Goal: Task Accomplishment & Management: Complete application form

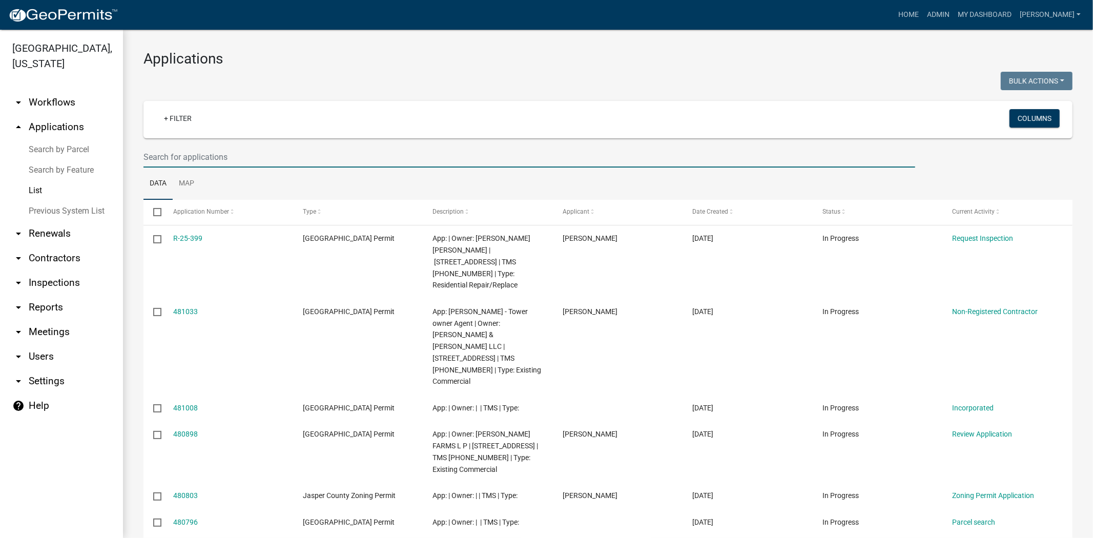
click at [174, 156] on input "text" at bounding box center [529, 157] width 772 height 21
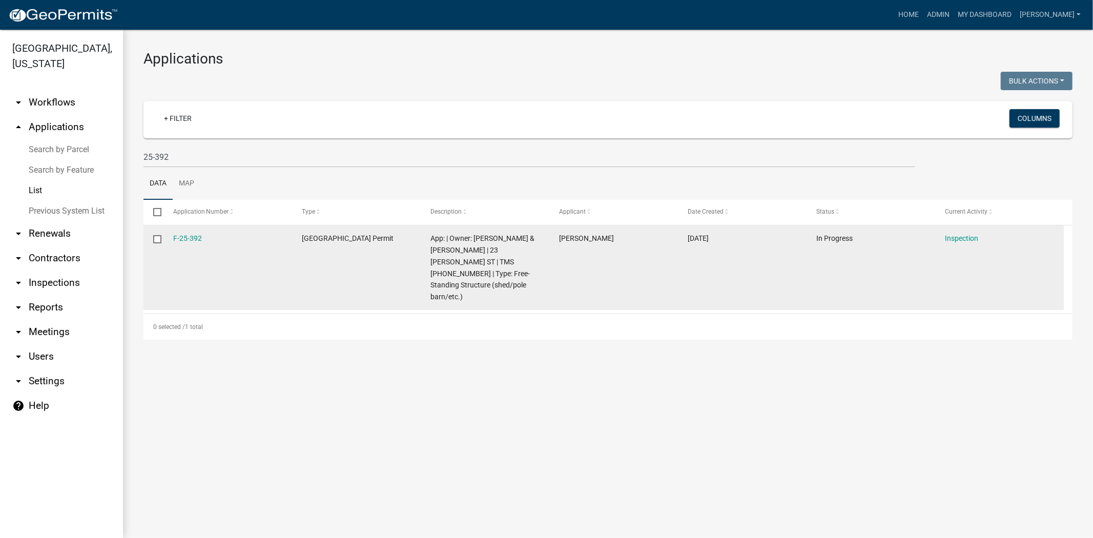
drag, startPoint x: 204, startPoint y: 236, endPoint x: 156, endPoint y: 240, distance: 48.3
click at [156, 240] on div "F-25-392 Jasper County Building Permit App: | Owner: HALL BAILEY & DREW BURCH |…" at bounding box center [603, 267] width 920 height 85
copy div "F-25-392"
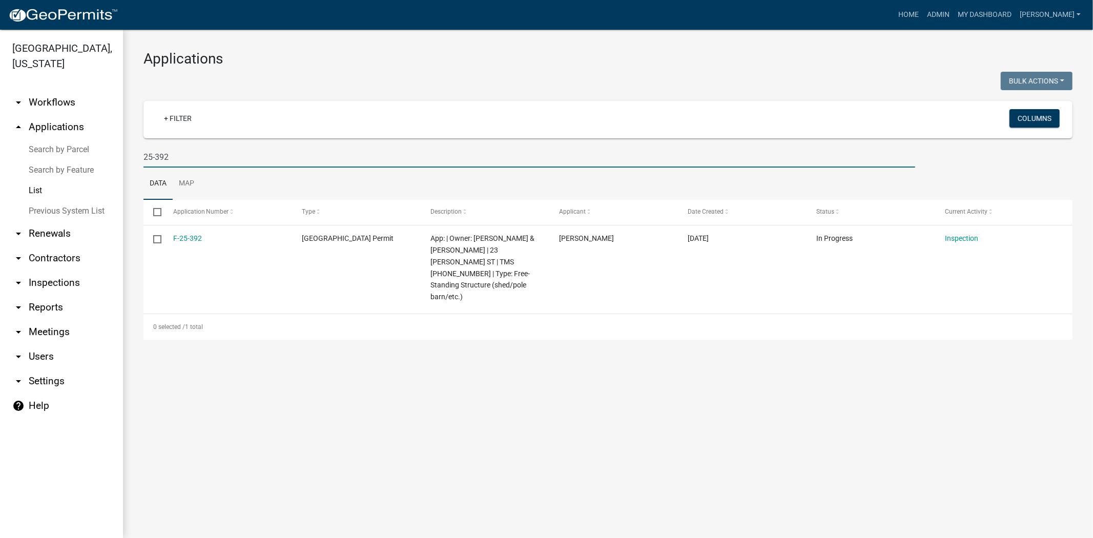
click at [182, 160] on input "25-392" at bounding box center [529, 157] width 772 height 21
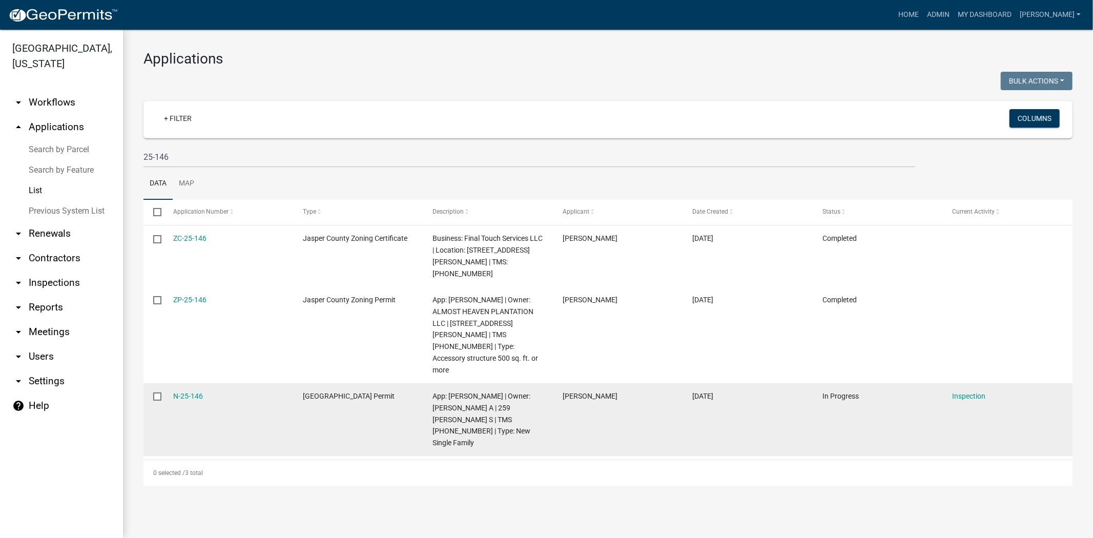
drag, startPoint x: 221, startPoint y: 362, endPoint x: 157, endPoint y: 364, distance: 64.1
click at [157, 383] on div "N-25-146 Jasper County Building Permit App: Jim Davis | Owner: HEERY DEBORAH A …" at bounding box center [607, 419] width 929 height 73
copy div "N-25-146"
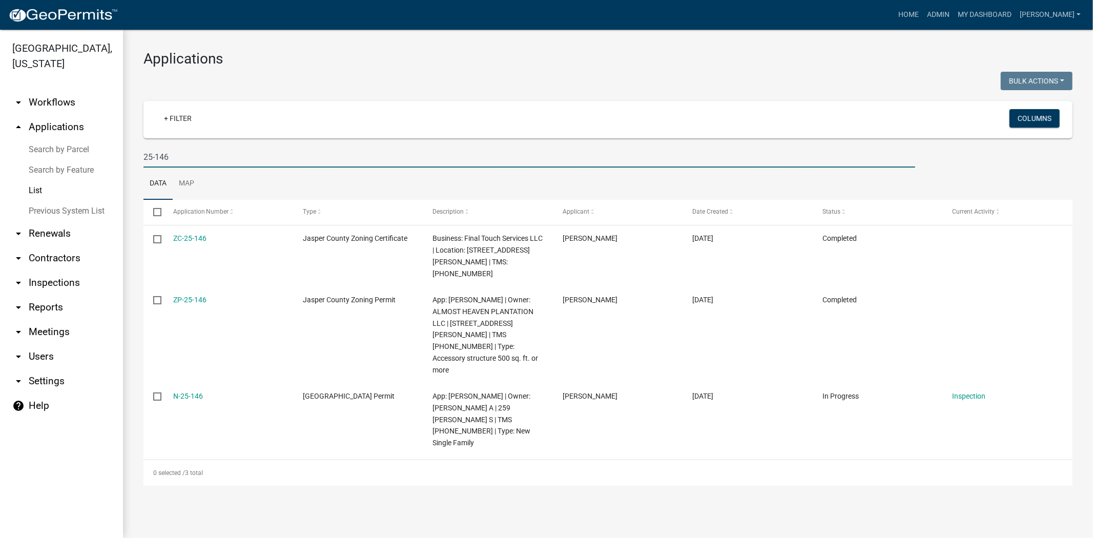
click at [237, 159] on input "25-146" at bounding box center [529, 157] width 772 height 21
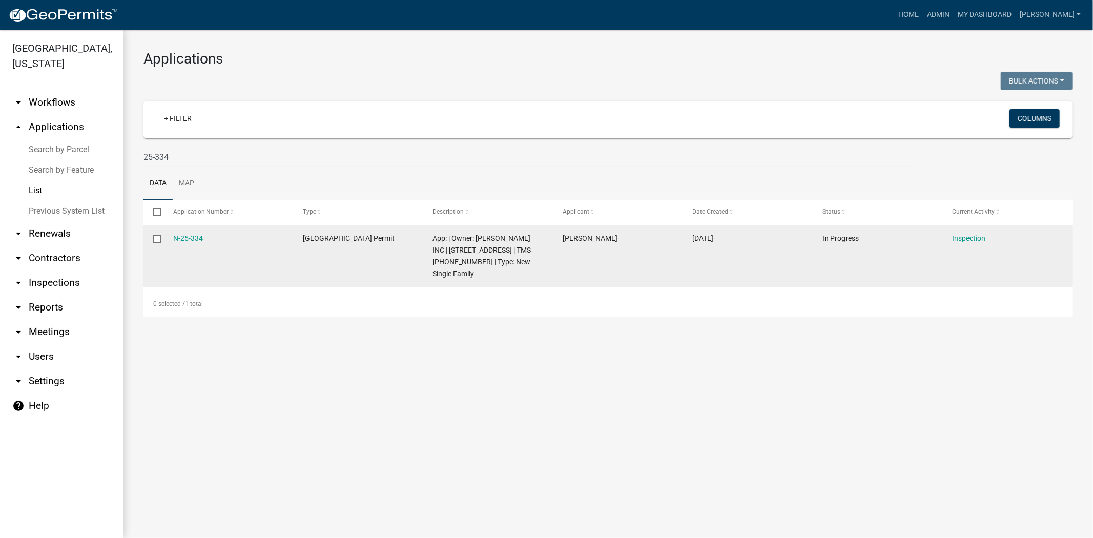
drag, startPoint x: 224, startPoint y: 241, endPoint x: 165, endPoint y: 240, distance: 59.5
click at [165, 240] on datatable-body-cell "N-25-334" at bounding box center [228, 255] width 130 height 61
copy link "N-25-334"
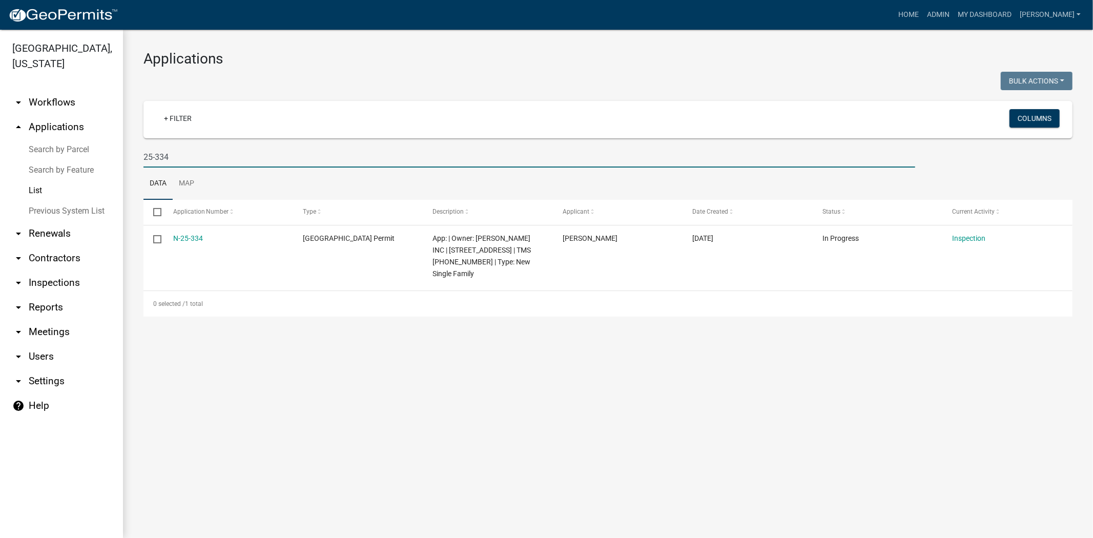
click at [173, 155] on input "25-334" at bounding box center [529, 157] width 772 height 21
type input "2"
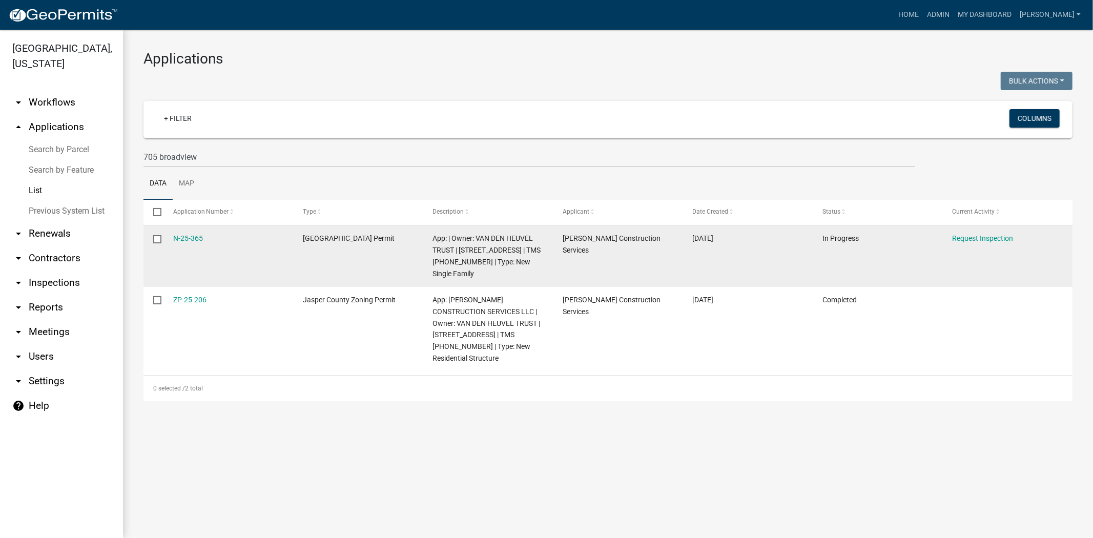
drag, startPoint x: 208, startPoint y: 239, endPoint x: 169, endPoint y: 238, distance: 38.5
click at [169, 238] on datatable-body-cell "N-25-365" at bounding box center [228, 255] width 130 height 61
copy link "N-25-365"
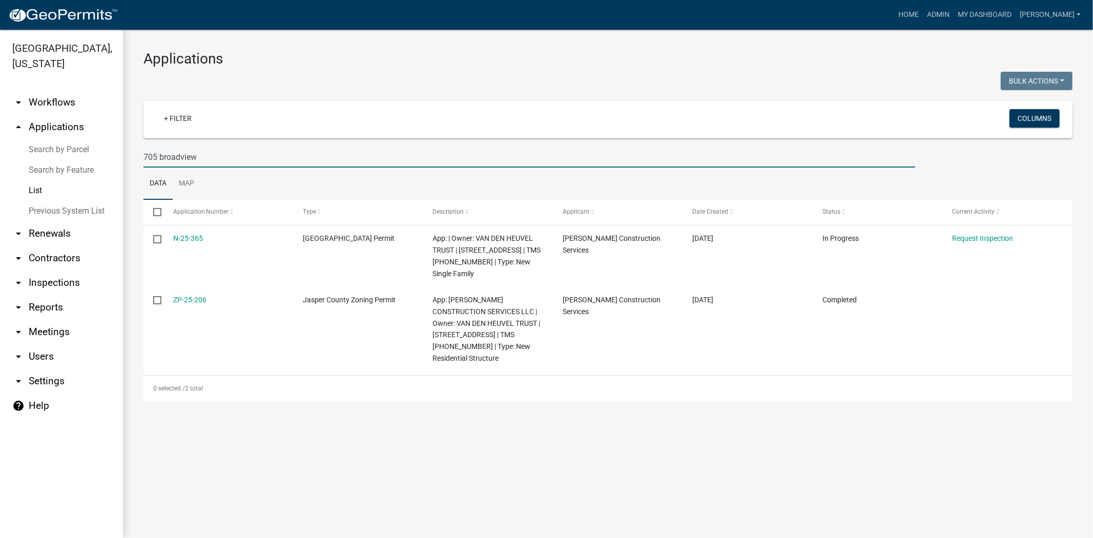
click at [239, 160] on input "705 broadview" at bounding box center [529, 157] width 772 height 21
type input "7"
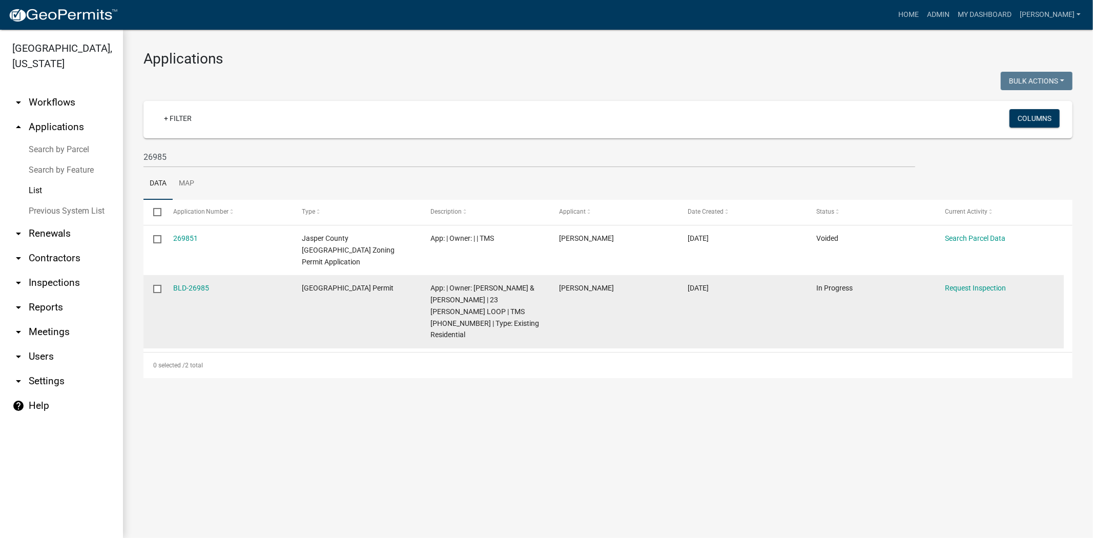
drag, startPoint x: 219, startPoint y: 273, endPoint x: 170, endPoint y: 273, distance: 49.2
click at [170, 275] on datatable-body-cell "BLD-26985" at bounding box center [227, 311] width 129 height 73
copy link "BLD-26985"
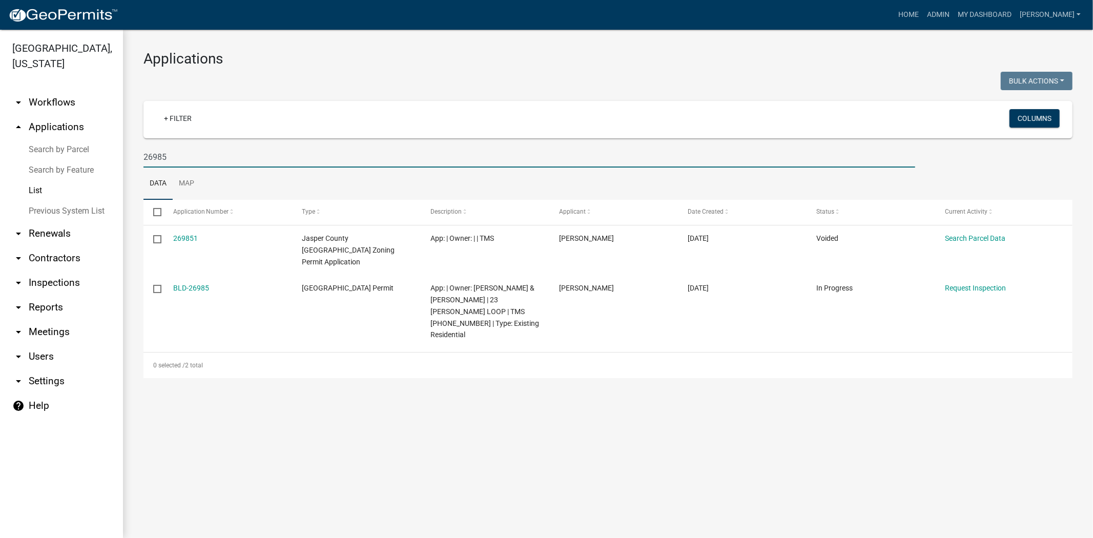
click at [203, 155] on input "26985" at bounding box center [529, 157] width 772 height 21
type input "2"
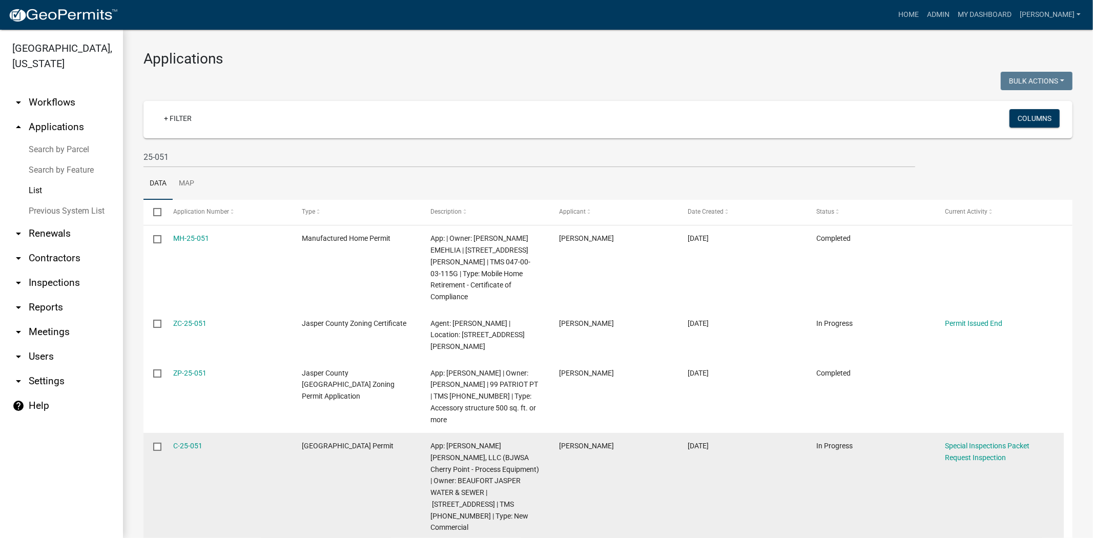
drag, startPoint x: 209, startPoint y: 431, endPoint x: 151, endPoint y: 427, distance: 58.0
click at [151, 433] on div "C-25-051 Jasper County Building Permit App: Reeves Young, LLC (BJWSA Cherry Poi…" at bounding box center [603, 487] width 920 height 108
copy div "C-25-051"
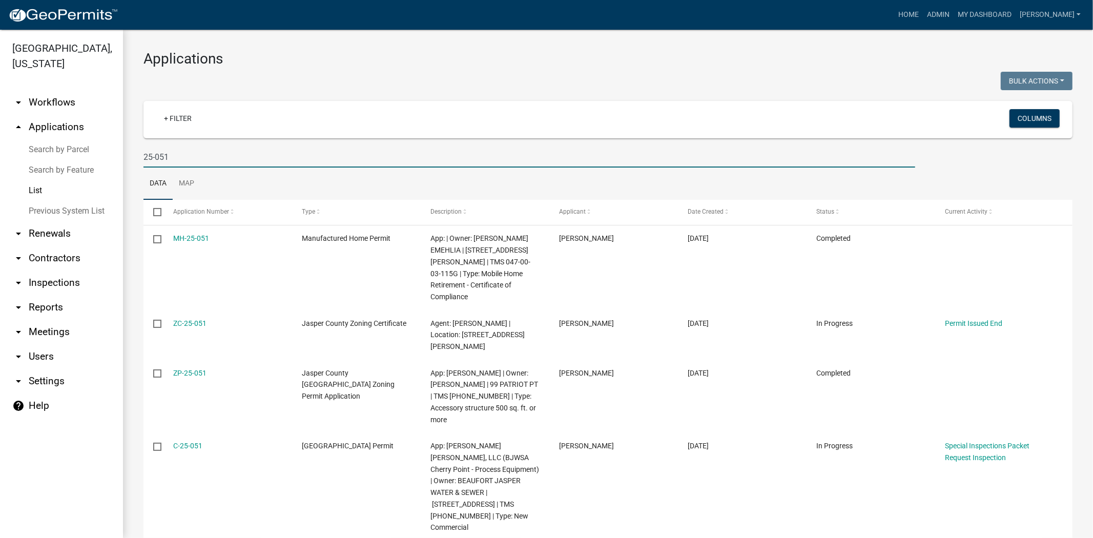
drag, startPoint x: 181, startPoint y: 157, endPoint x: 79, endPoint y: 156, distance: 102.0
click at [79, 156] on div "Jasper County, South Carolina arrow_drop_down Workflows List arrow_drop_up Appl…" at bounding box center [546, 284] width 1093 height 508
type input "26695"
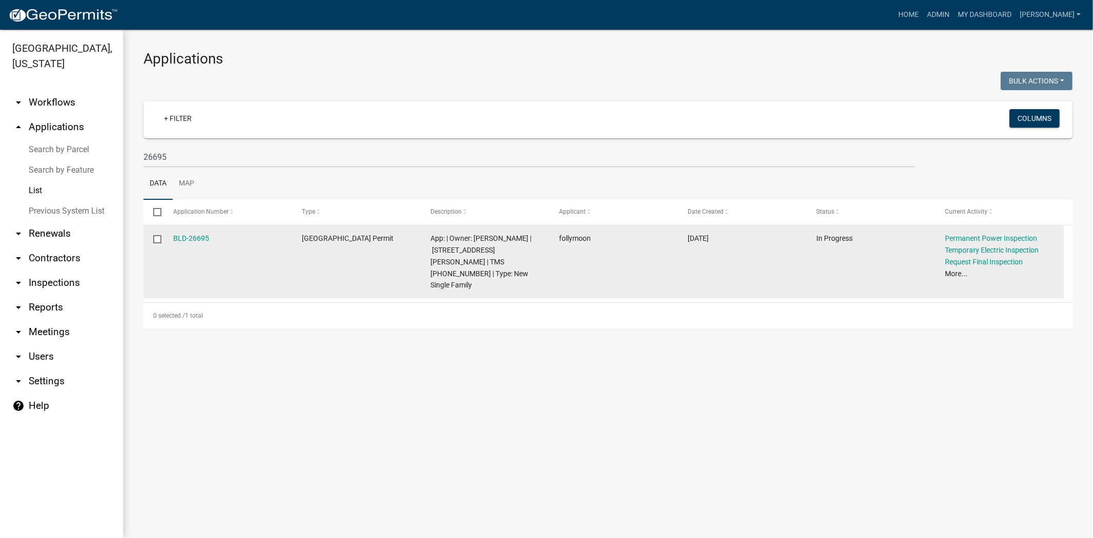
drag, startPoint x: 215, startPoint y: 239, endPoint x: 151, endPoint y: 237, distance: 64.6
click at [151, 237] on div "BLD-26695 Jasper County Building Permit App: | Owner: FREDERICKS ROBERT | 1278 …" at bounding box center [603, 261] width 920 height 73
copy div "BLD-26695"
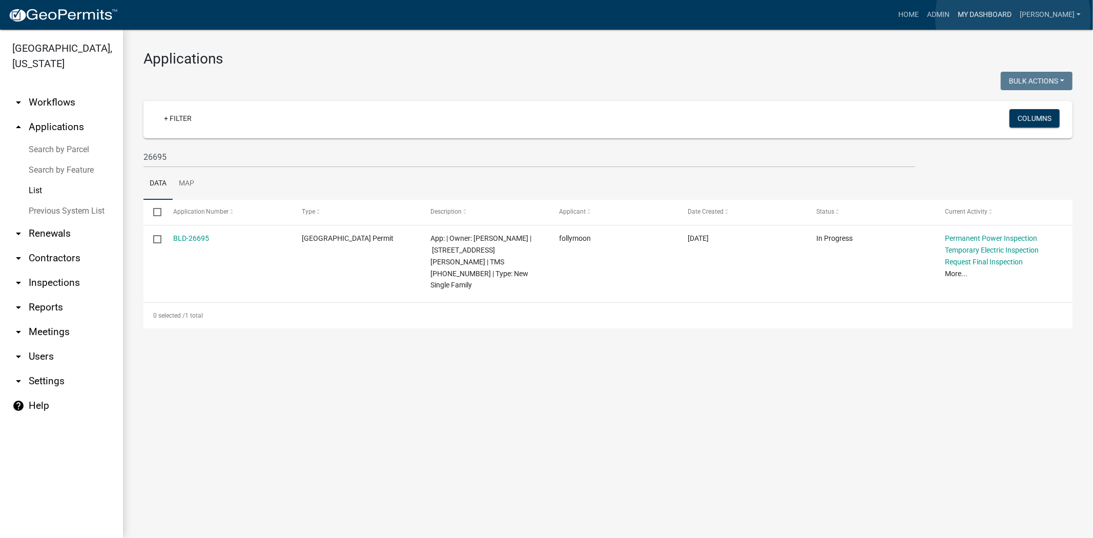
click at [1013, 17] on link "My Dashboard" at bounding box center [985, 14] width 62 height 19
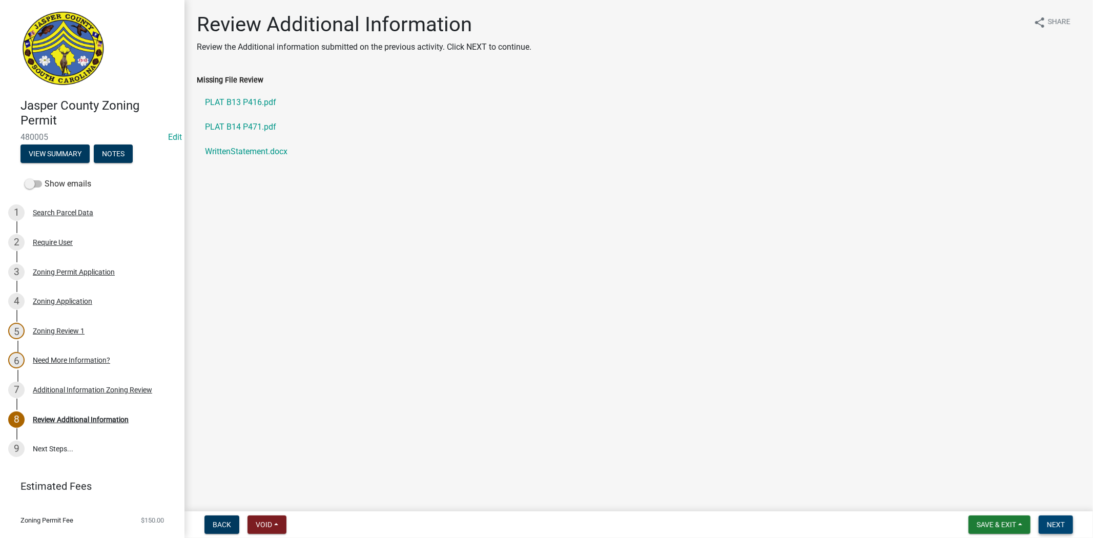
click at [1054, 521] on span "Next" at bounding box center [1056, 525] width 18 height 8
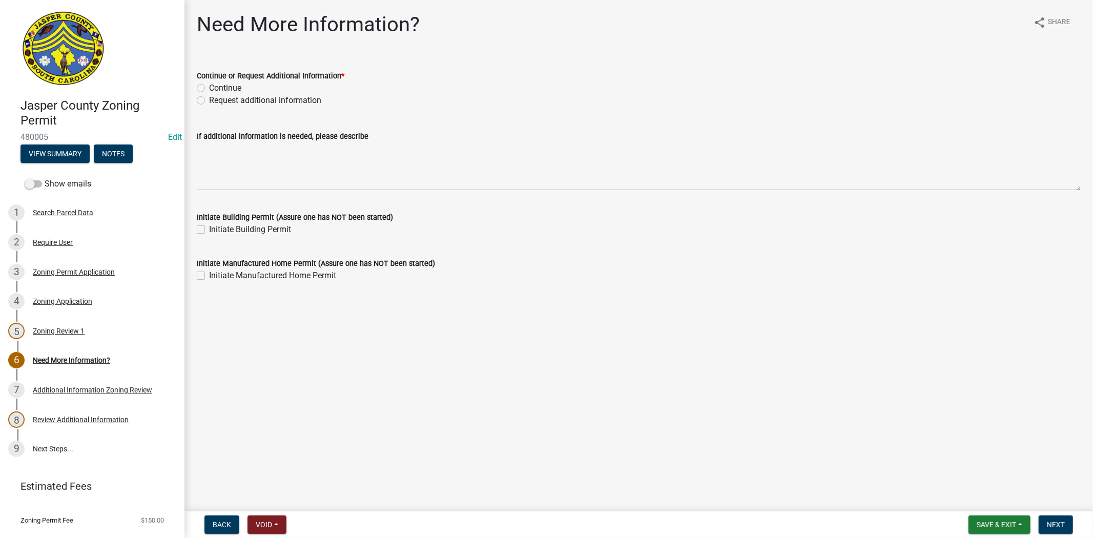
click at [209, 101] on label "Request additional information" at bounding box center [265, 100] width 112 height 12
click at [209, 101] on input "Request additional information" at bounding box center [212, 97] width 7 height 7
radio input "true"
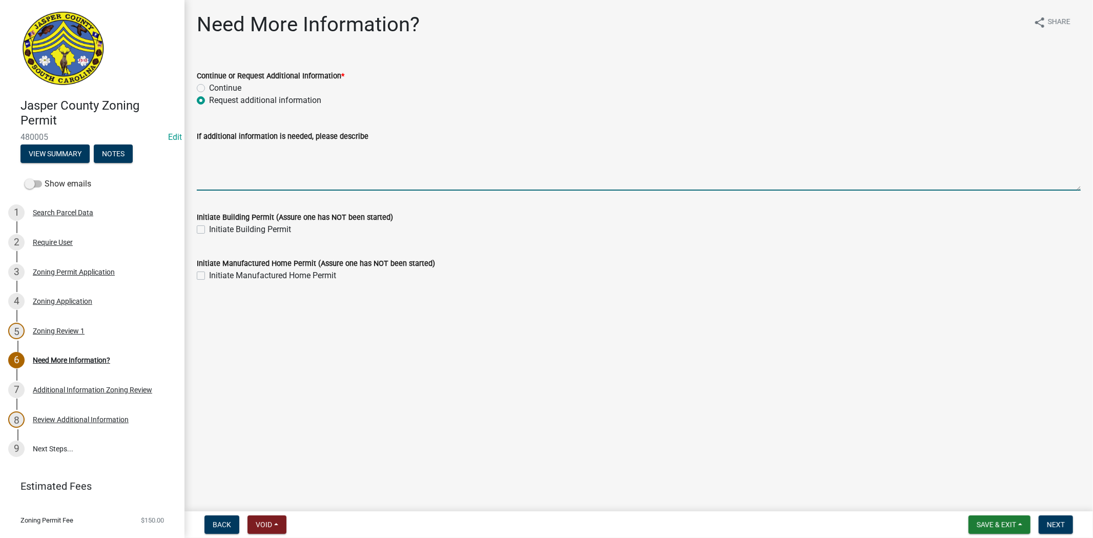
click at [219, 162] on textarea "If additional information is needed, please describe" at bounding box center [639, 166] width 884 height 48
drag, startPoint x: 283, startPoint y: 151, endPoint x: 258, endPoint y: 139, distance: 27.7
click at [258, 139] on label "If additional information is needed, please describe" at bounding box center [283, 136] width 172 height 7
click at [258, 142] on textarea "please provide measur,ents to each set back i listed in the last email." at bounding box center [639, 166] width 884 height 48
drag, startPoint x: 278, startPoint y: 152, endPoint x: 552, endPoint y: 191, distance: 276.9
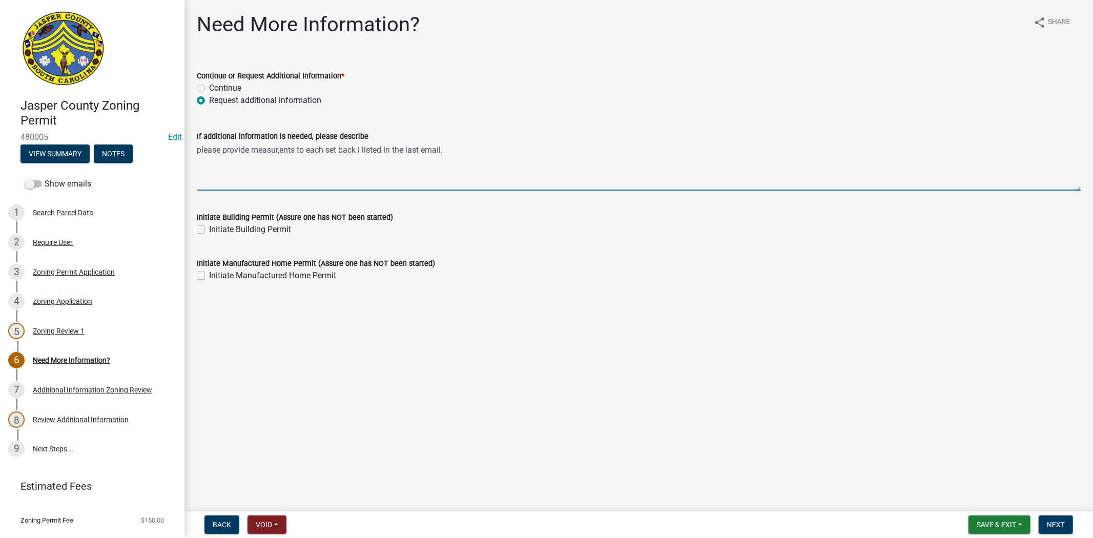
click at [552, 191] on wm-data-entity-input "If additional information is needed, please describe please provide measur,ents…" at bounding box center [639, 157] width 884 height 83
click at [280, 148] on textarea "please provide measur,ents to each set back i listed in the last email." at bounding box center [639, 166] width 884 height 48
click at [462, 151] on textarea "please provide measurements to each set back i listed in the last email." at bounding box center [639, 166] width 884 height 48
click at [366, 149] on textarea "please provide measurements to each set back i listed in the last email." at bounding box center [639, 166] width 884 height 48
type textarea "please provide measurements to each set back i listed in the last email."
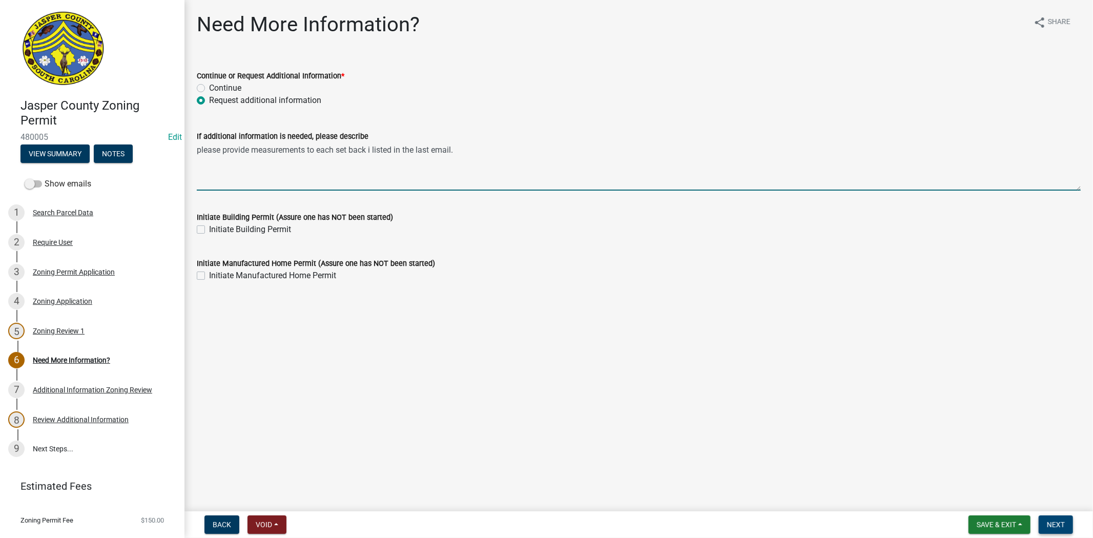
click at [1054, 521] on span "Next" at bounding box center [1056, 525] width 18 height 8
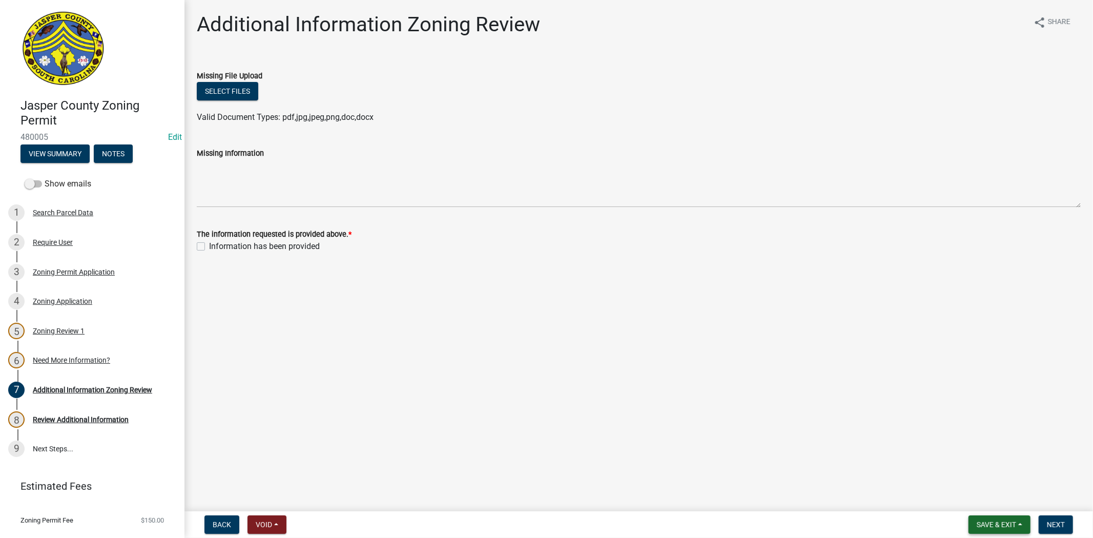
click at [1000, 523] on span "Save & Exit" at bounding box center [996, 525] width 39 height 8
click at [988, 493] on button "Save & Exit" at bounding box center [990, 498] width 82 height 25
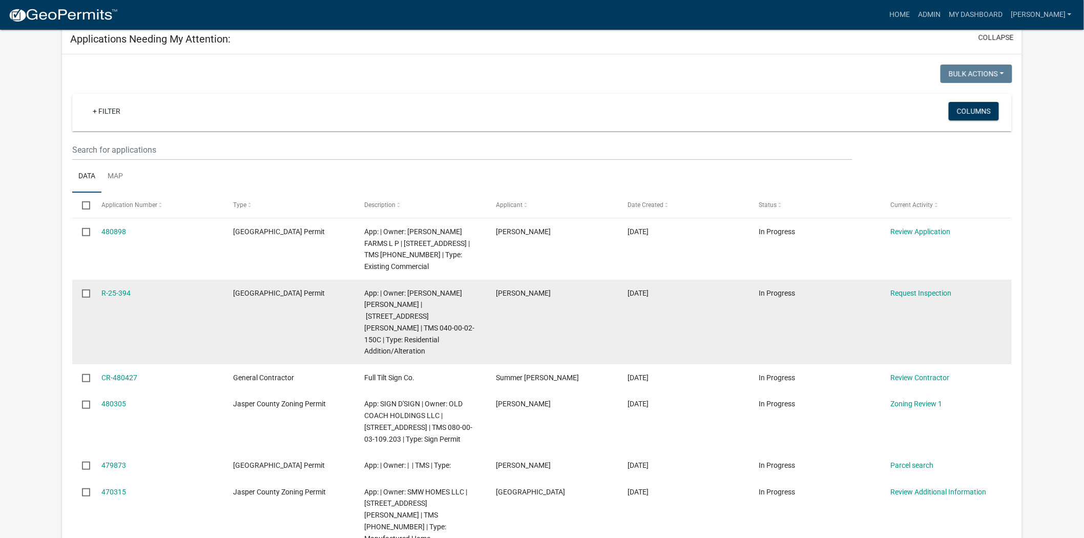
scroll to position [114, 0]
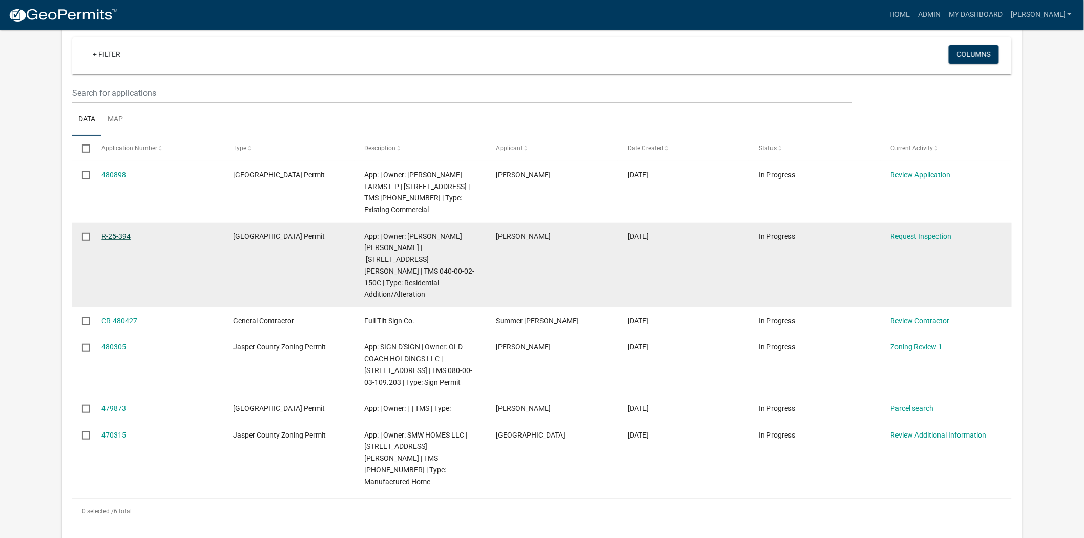
click at [115, 232] on link "R-25-394" at bounding box center [115, 236] width 29 height 8
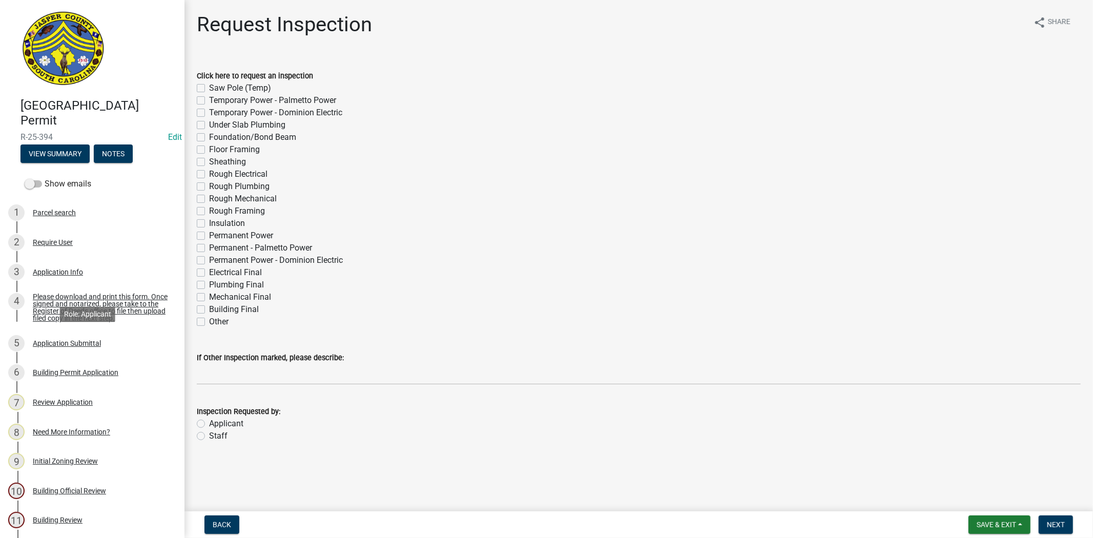
click at [110, 337] on div "5 Application Submittal" at bounding box center [88, 343] width 160 height 16
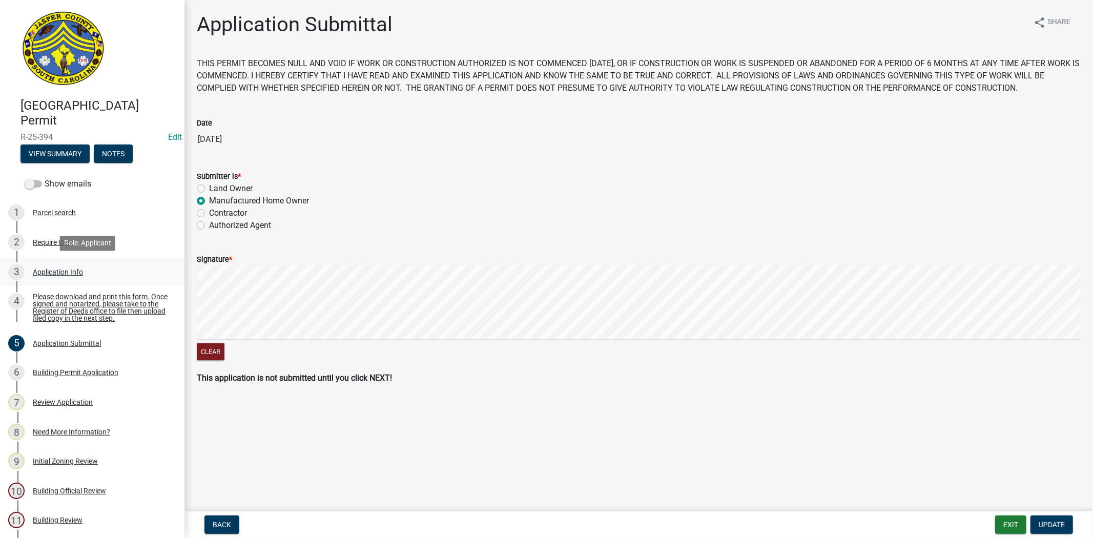
click at [99, 270] on div "3 Application Info" at bounding box center [88, 272] width 160 height 16
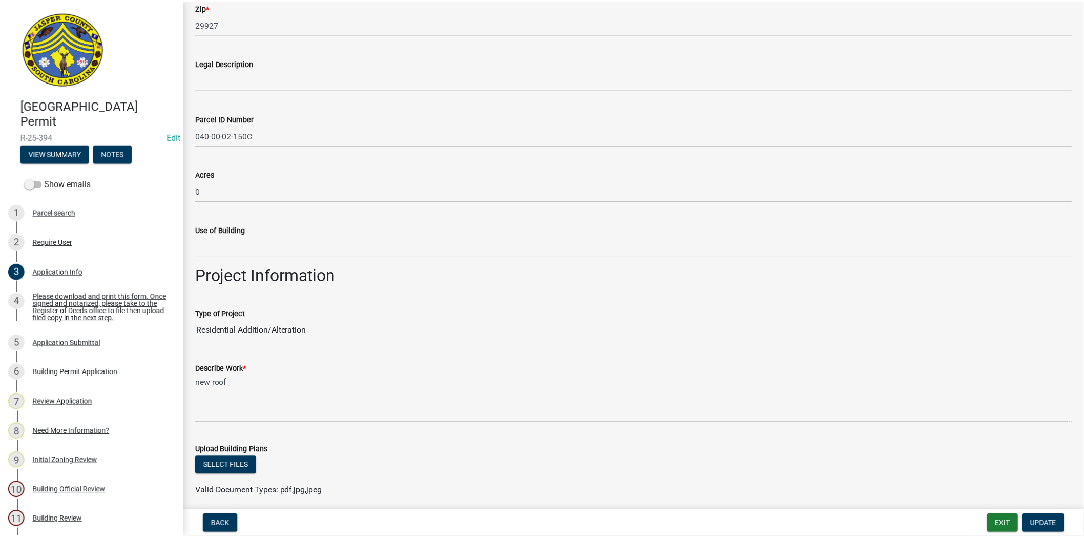
scroll to position [854, 0]
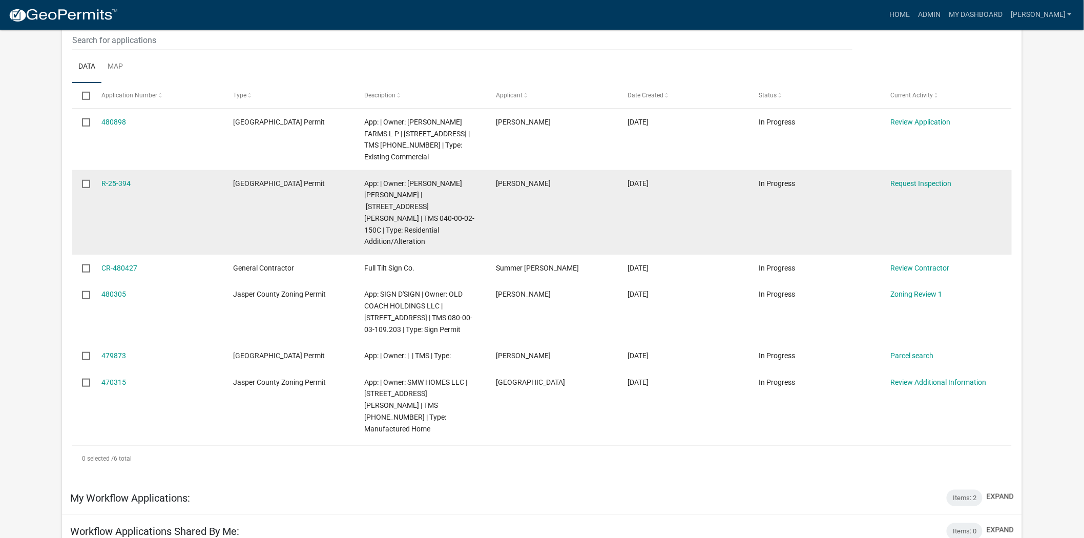
scroll to position [171, 0]
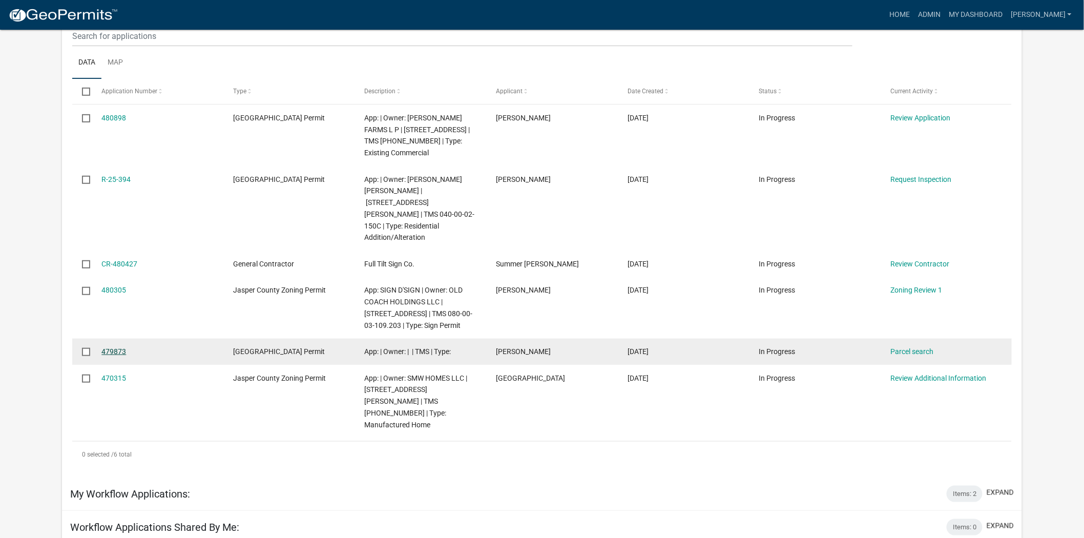
click at [110, 347] on link "479873" at bounding box center [113, 351] width 25 height 8
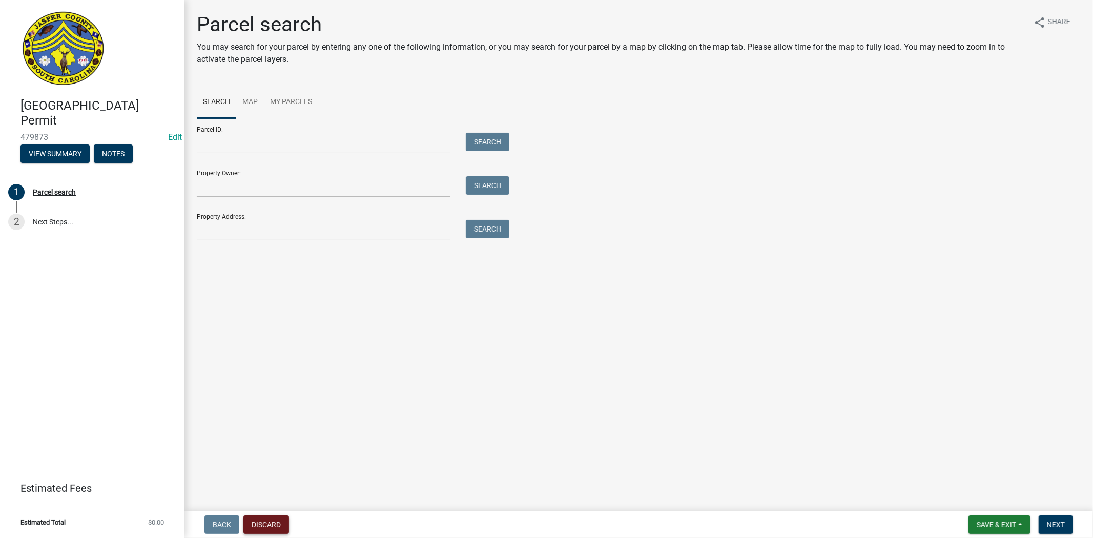
click at [275, 525] on button "Discard" at bounding box center [266, 525] width 46 height 18
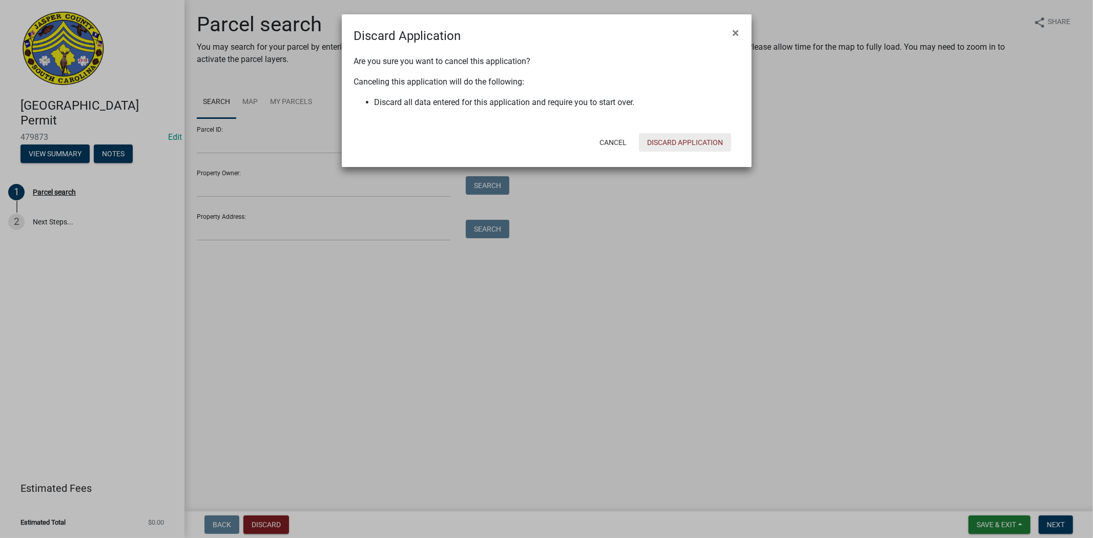
click at [687, 141] on button "Discard Application" at bounding box center [685, 142] width 92 height 18
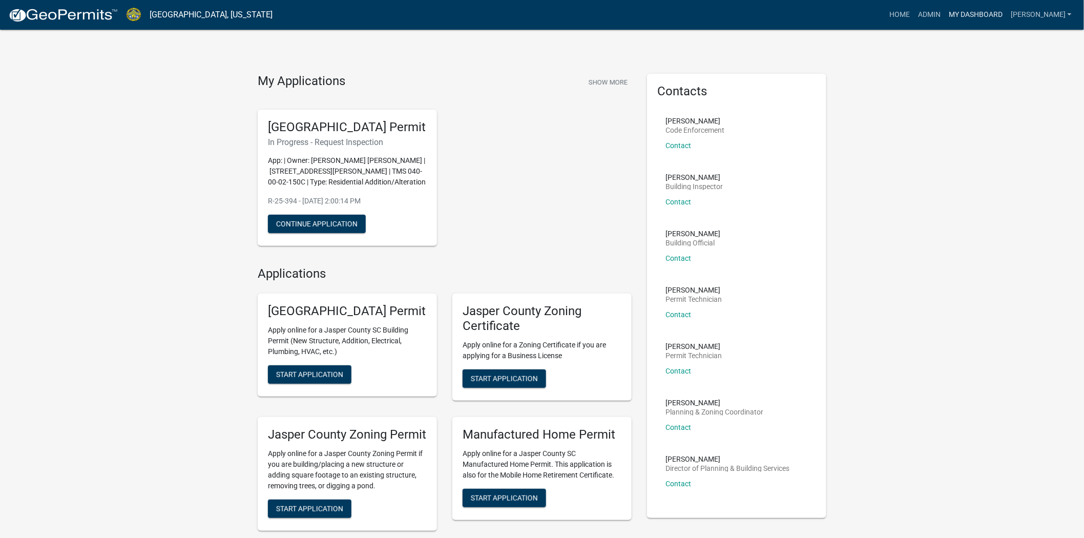
click at [1007, 12] on link "My Dashboard" at bounding box center [976, 14] width 62 height 19
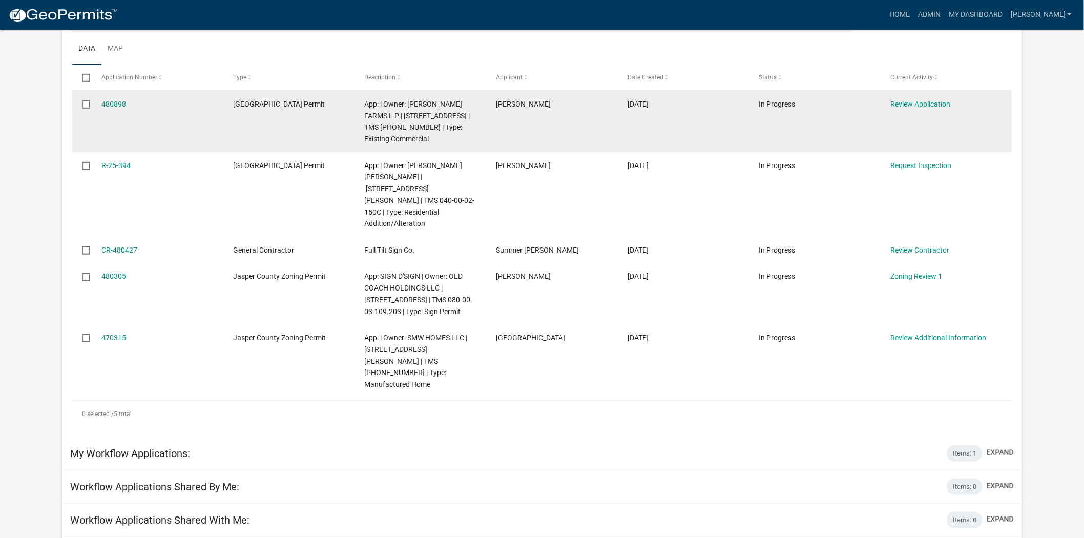
scroll to position [228, 0]
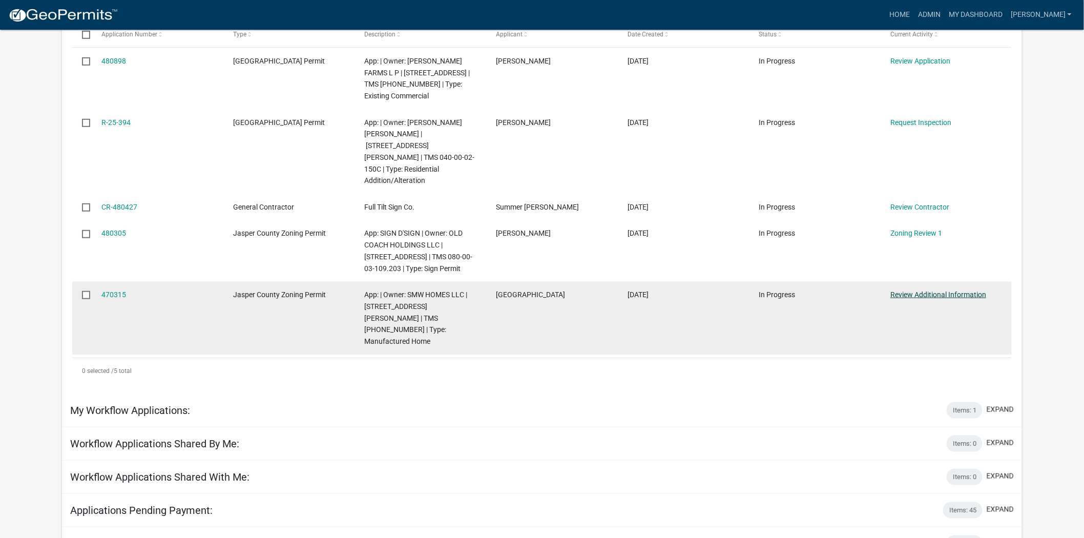
click at [934, 291] on link "Review Additional Information" at bounding box center [939, 295] width 96 height 8
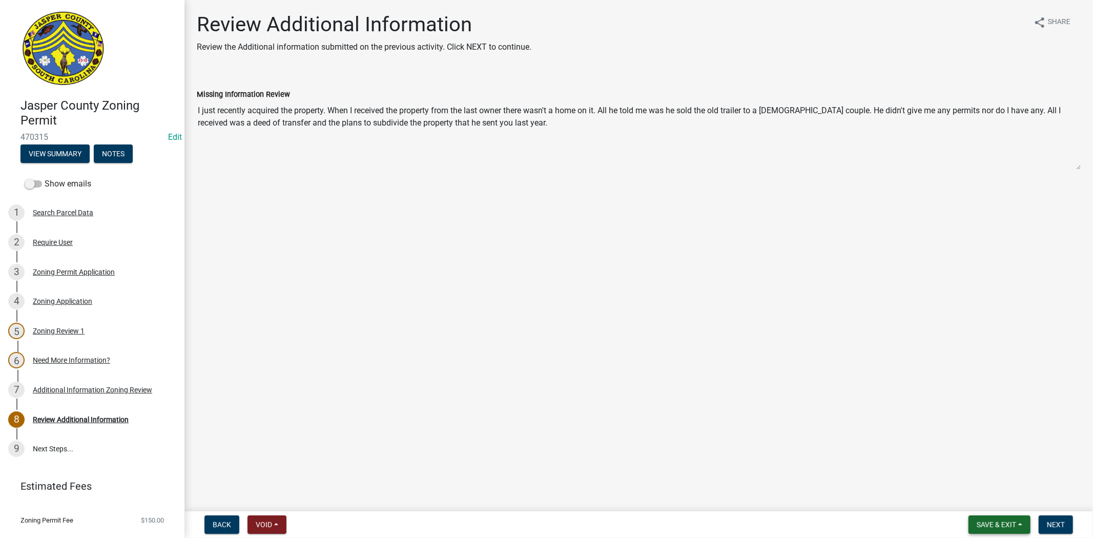
click at [990, 522] on span "Save & Exit" at bounding box center [996, 525] width 39 height 8
click at [962, 494] on button "Save & Exit" at bounding box center [990, 498] width 82 height 25
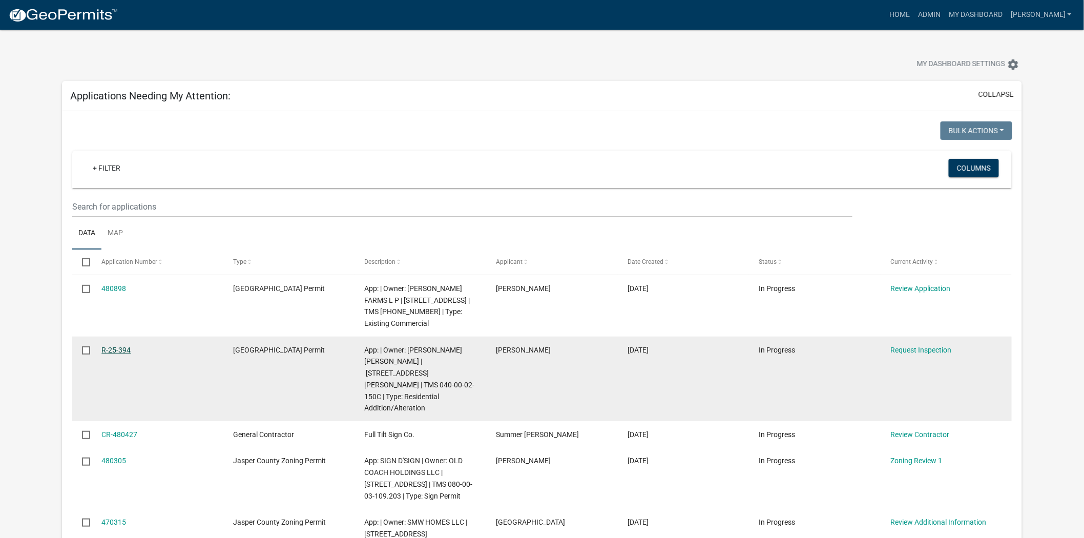
click at [107, 346] on link "R-25-394" at bounding box center [115, 350] width 29 height 8
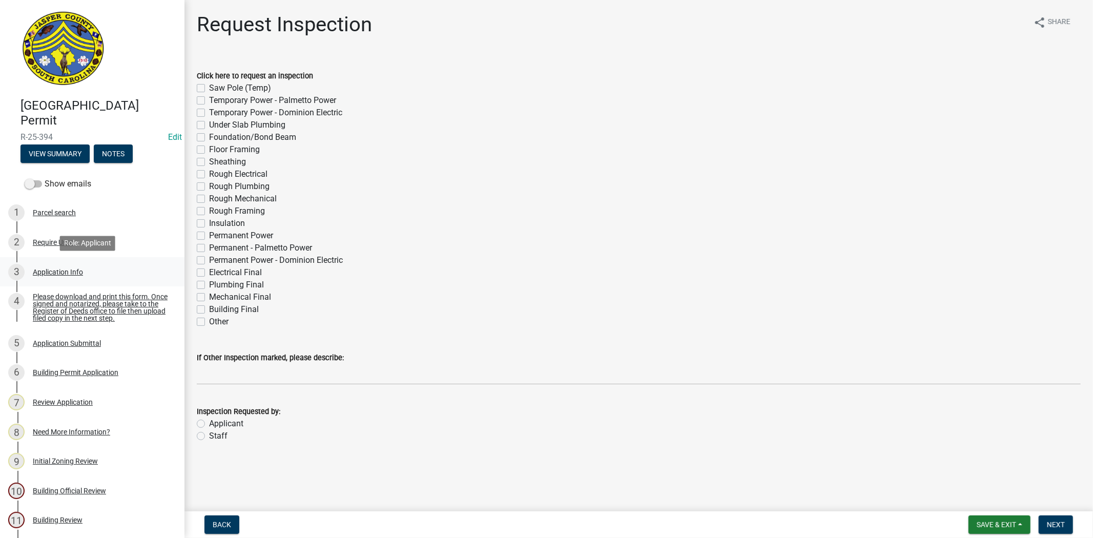
drag, startPoint x: 52, startPoint y: 270, endPoint x: 50, endPoint y: 263, distance: 7.0
click at [51, 269] on div "Application Info" at bounding box center [58, 272] width 50 height 7
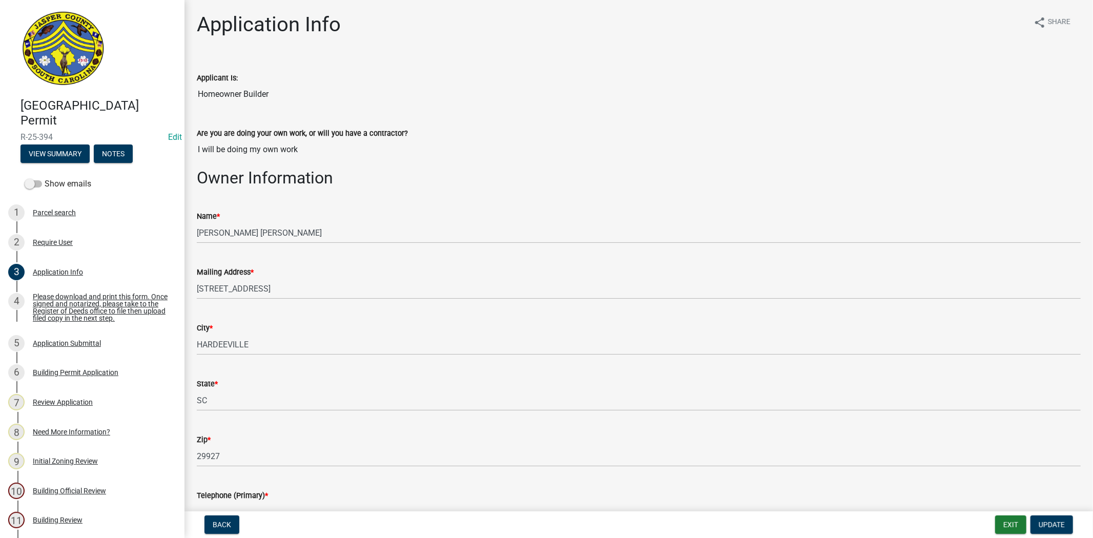
click at [267, 96] on input "Homeowner Builder" at bounding box center [639, 94] width 884 height 20
click at [358, 144] on input "I will be doing my own work" at bounding box center [639, 149] width 884 height 20
click at [272, 94] on input "Homeowner Builder" at bounding box center [639, 94] width 884 height 20
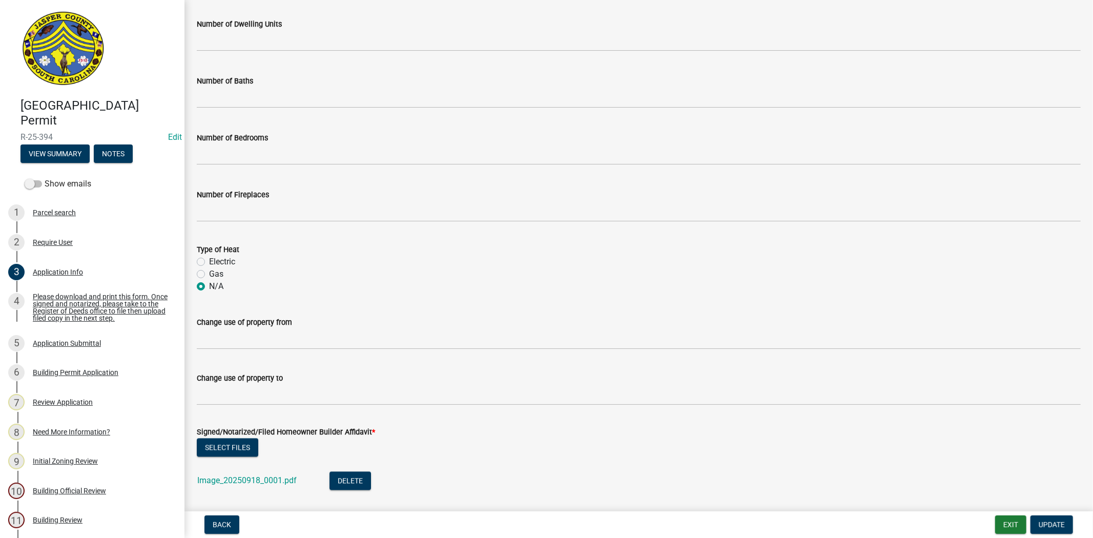
scroll to position [1767, 0]
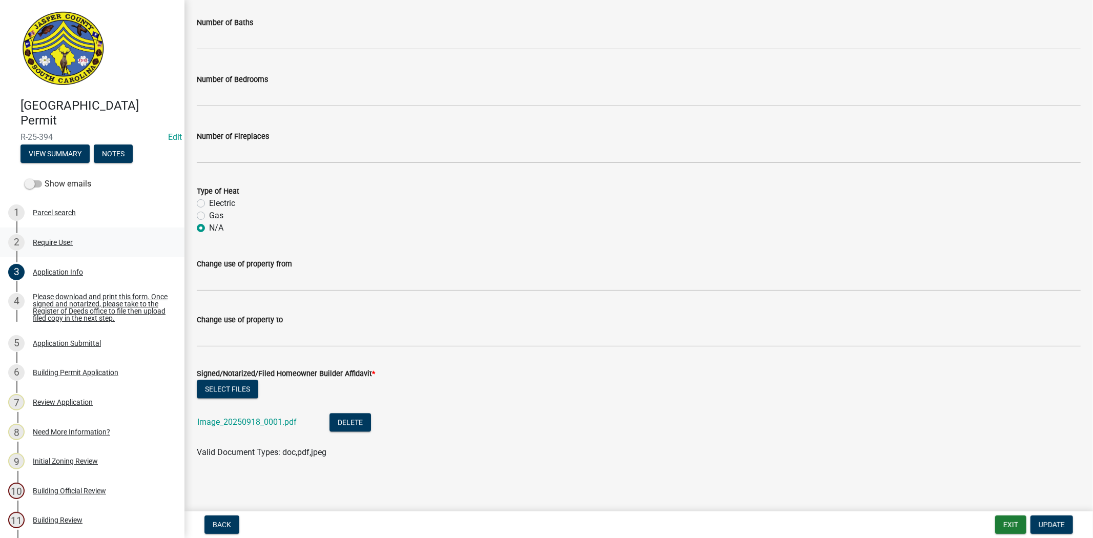
click at [70, 248] on div "2 Require User" at bounding box center [88, 242] width 160 height 16
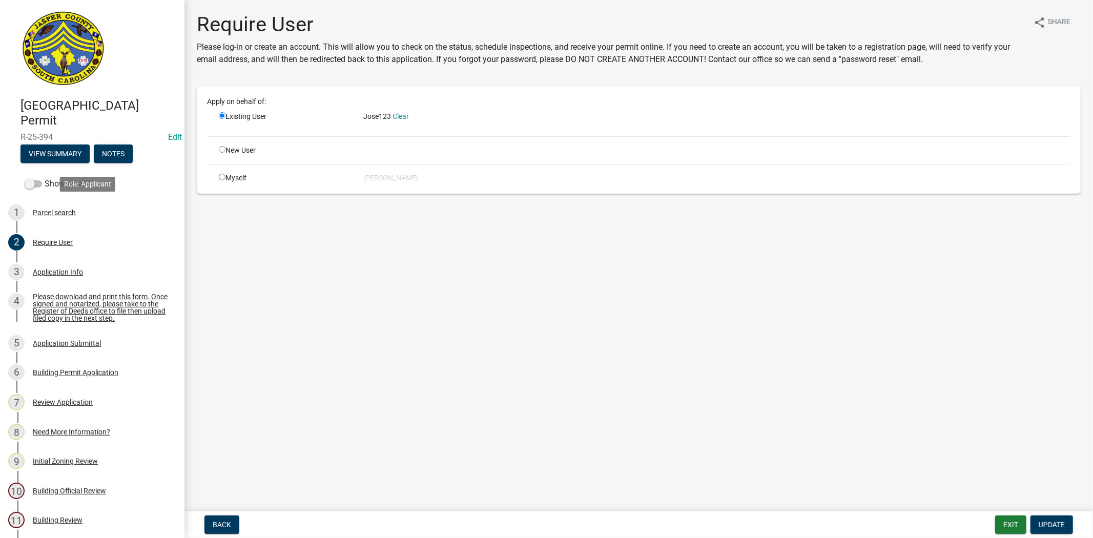
click at [85, 214] on div "1 Parcel search" at bounding box center [88, 212] width 160 height 16
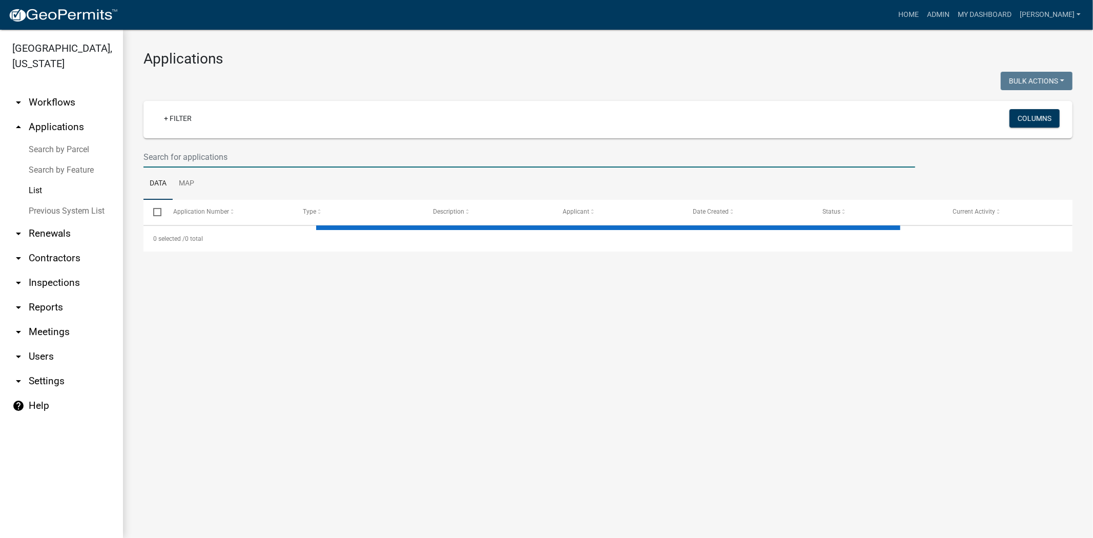
click at [181, 157] on input "text" at bounding box center [529, 157] width 772 height 21
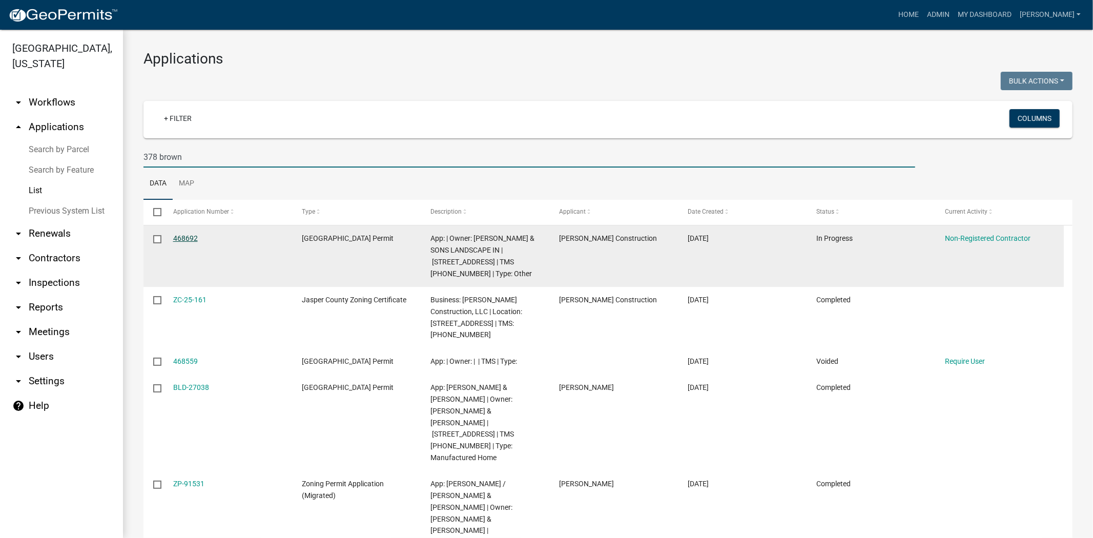
type input "378 brown"
click at [189, 241] on link "468692" at bounding box center [185, 238] width 25 height 8
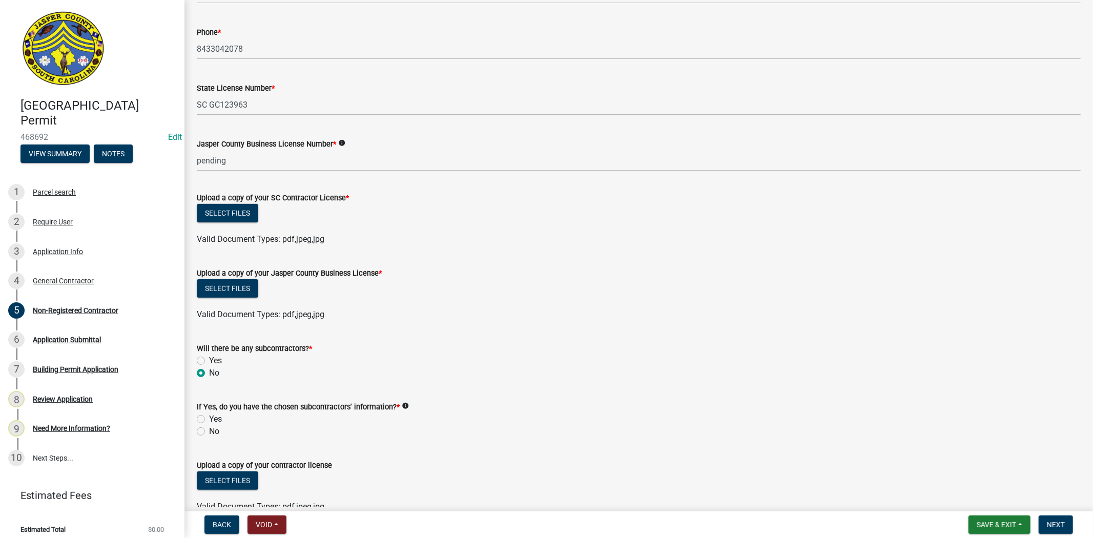
scroll to position [455, 0]
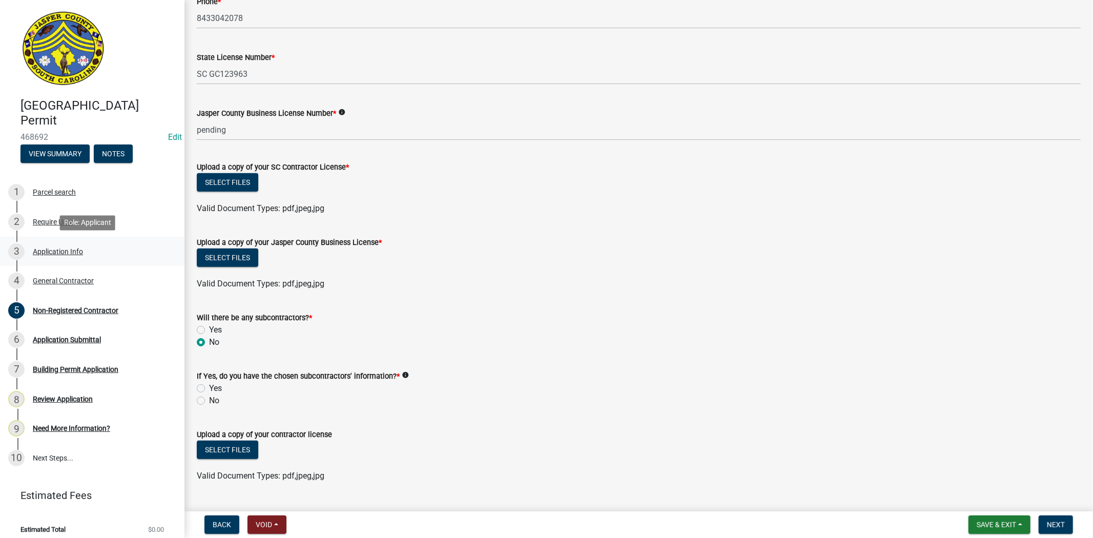
click at [49, 254] on div "Application Info" at bounding box center [58, 251] width 50 height 7
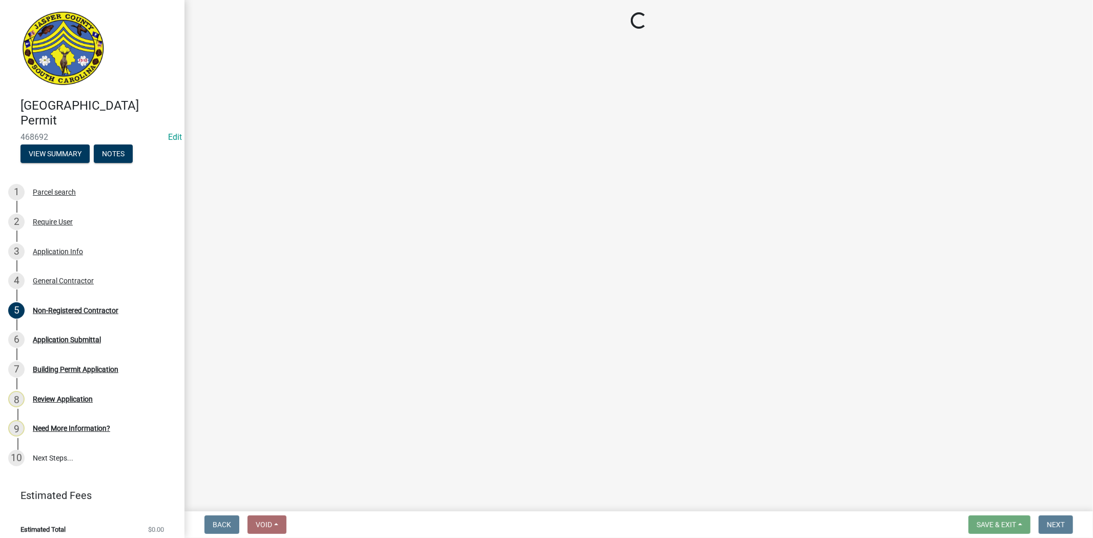
select select "6570ce79-212e-4c42-b64f-f74b85e12671"
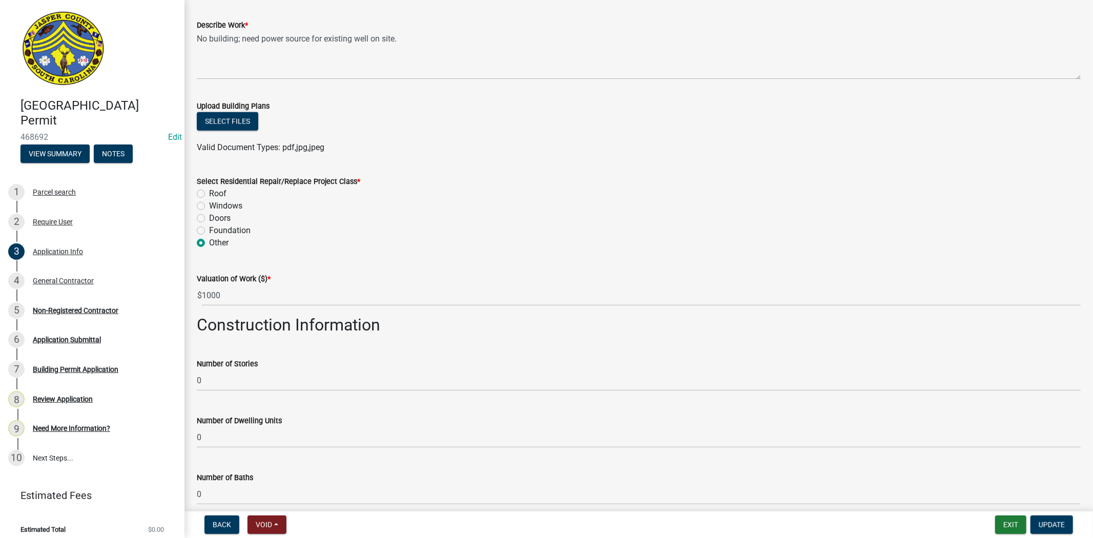
scroll to position [1570, 0]
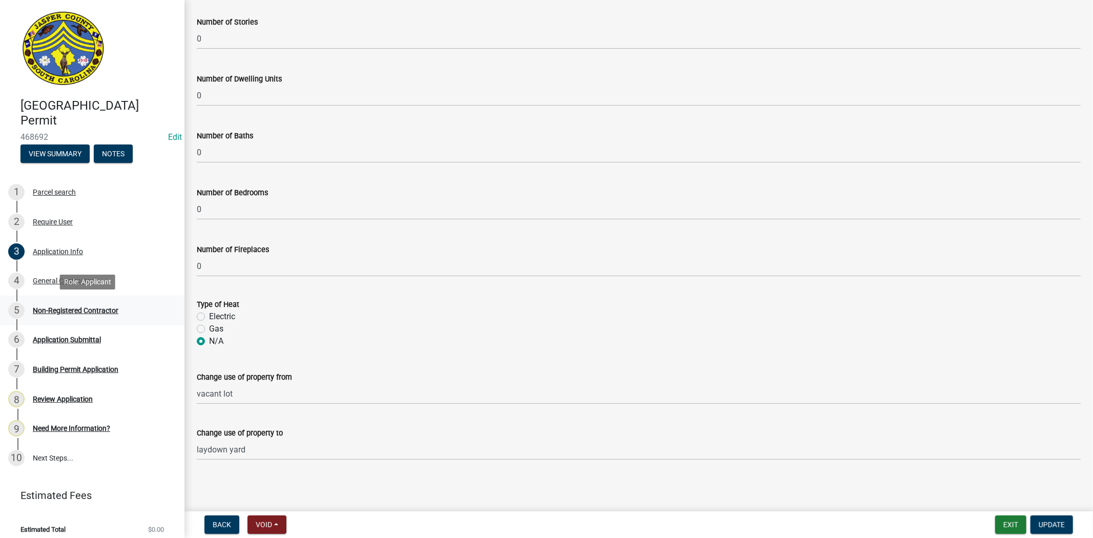
click at [63, 316] on div "5 Non-Registered Contractor" at bounding box center [88, 310] width 160 height 16
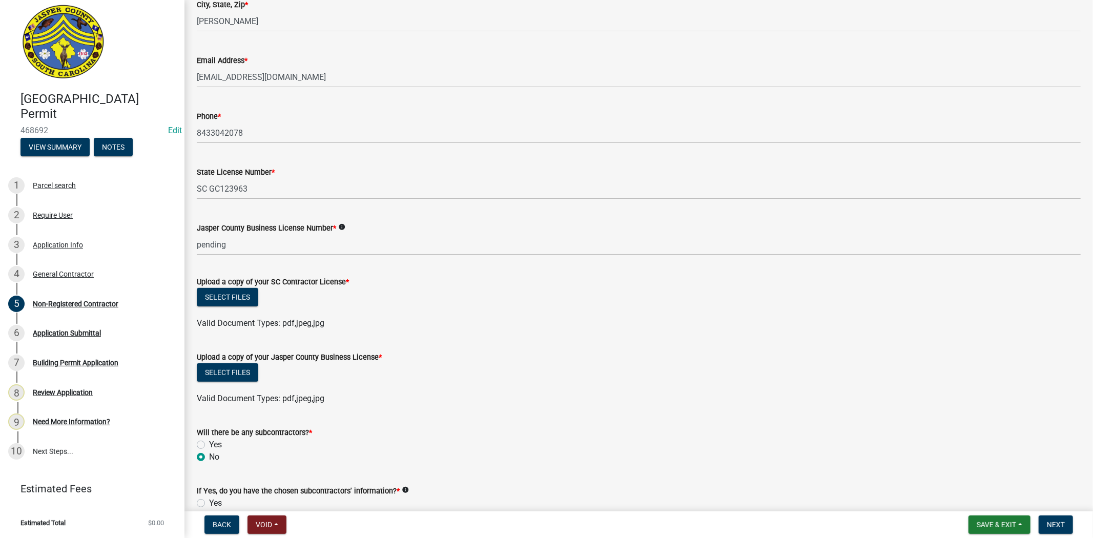
scroll to position [341, 0]
click at [980, 533] on button "Save & Exit" at bounding box center [1000, 525] width 62 height 18
click at [979, 502] on button "Save & Exit" at bounding box center [990, 498] width 82 height 25
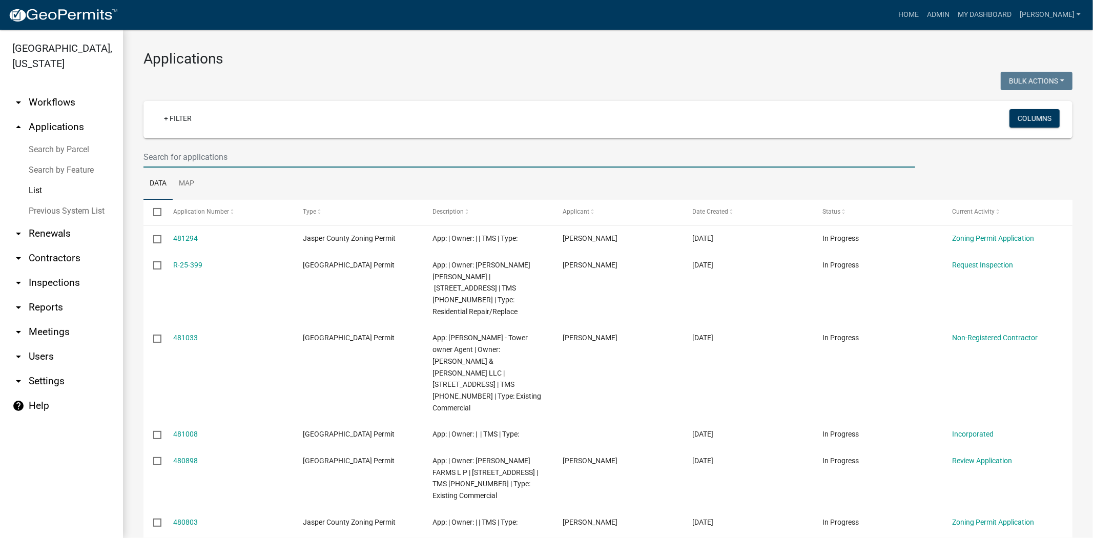
click at [198, 153] on input "text" at bounding box center [529, 157] width 772 height 21
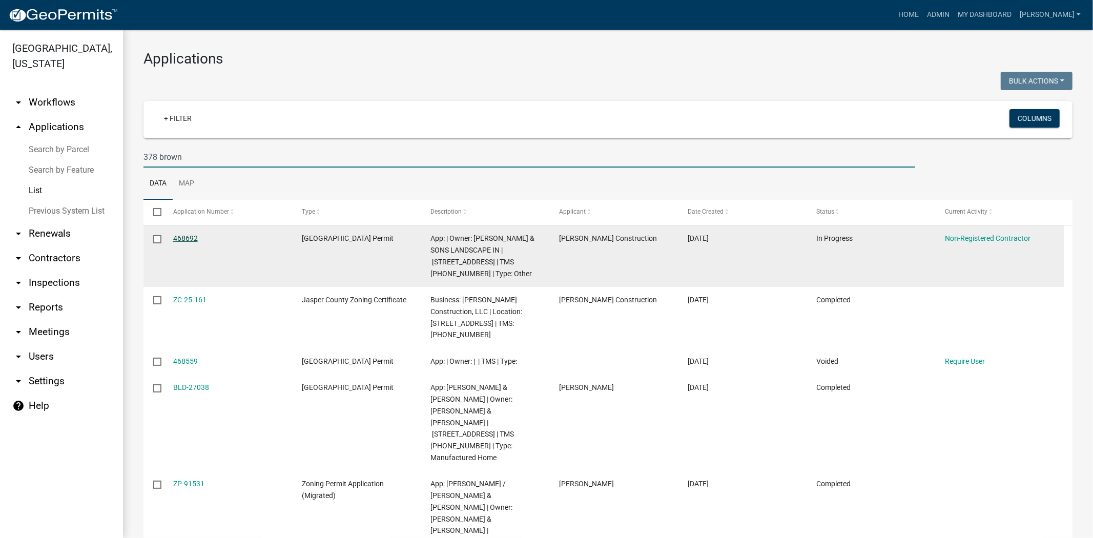
type input "378 brown"
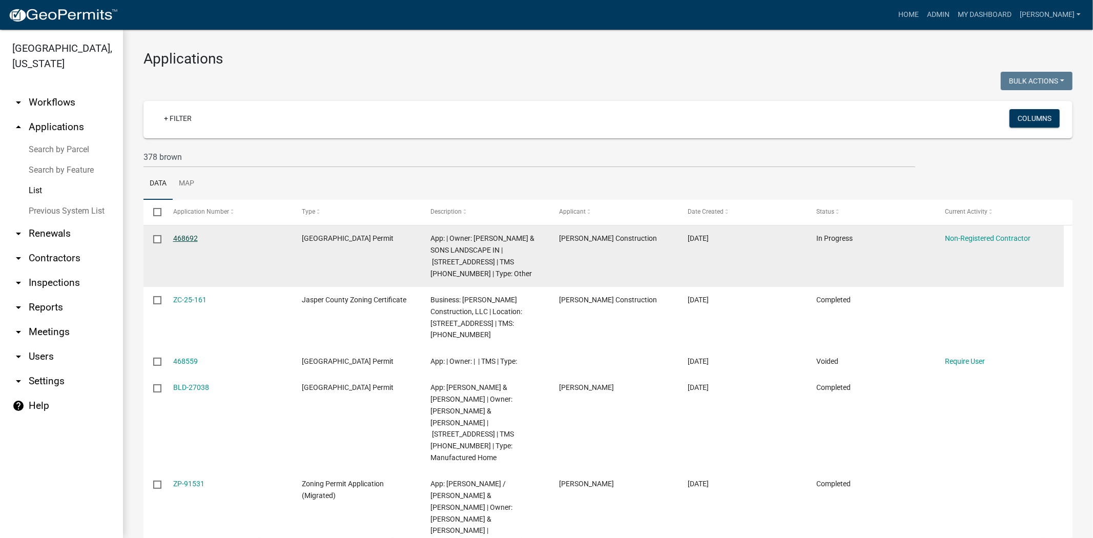
click at [189, 240] on link "468692" at bounding box center [185, 238] width 25 height 8
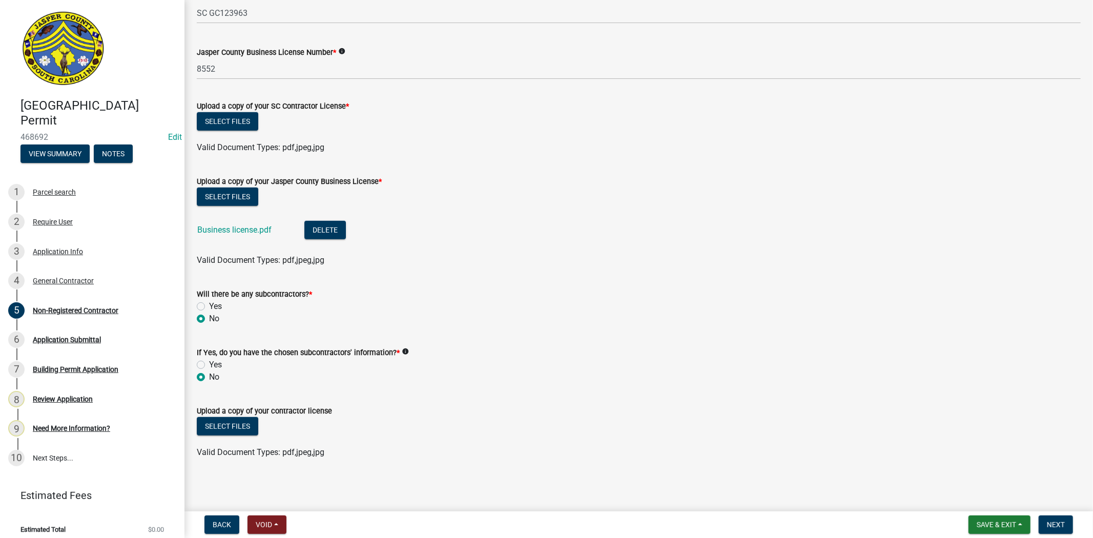
scroll to position [402, 0]
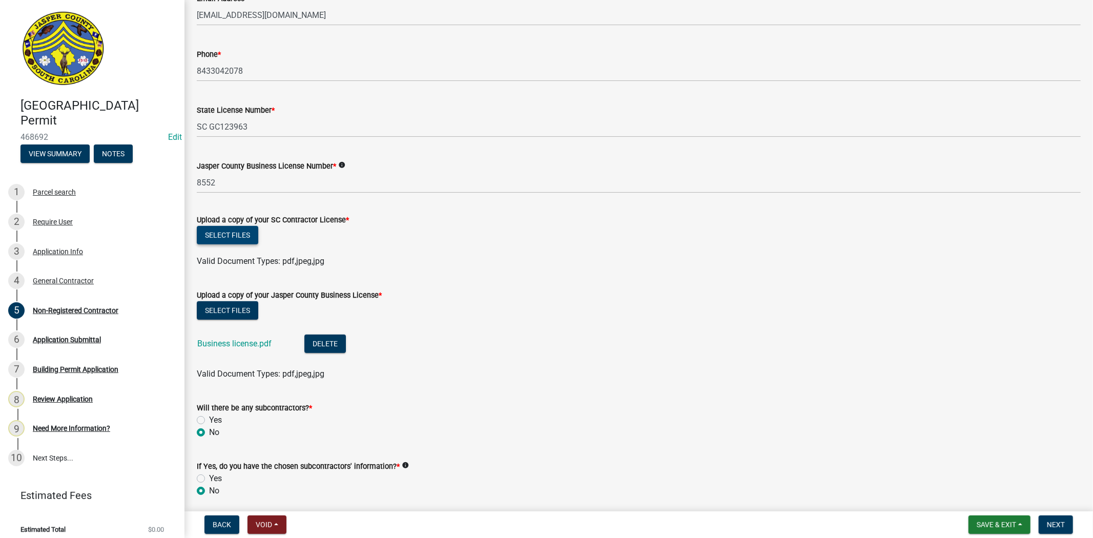
click at [240, 239] on button "Select files" at bounding box center [227, 235] width 61 height 18
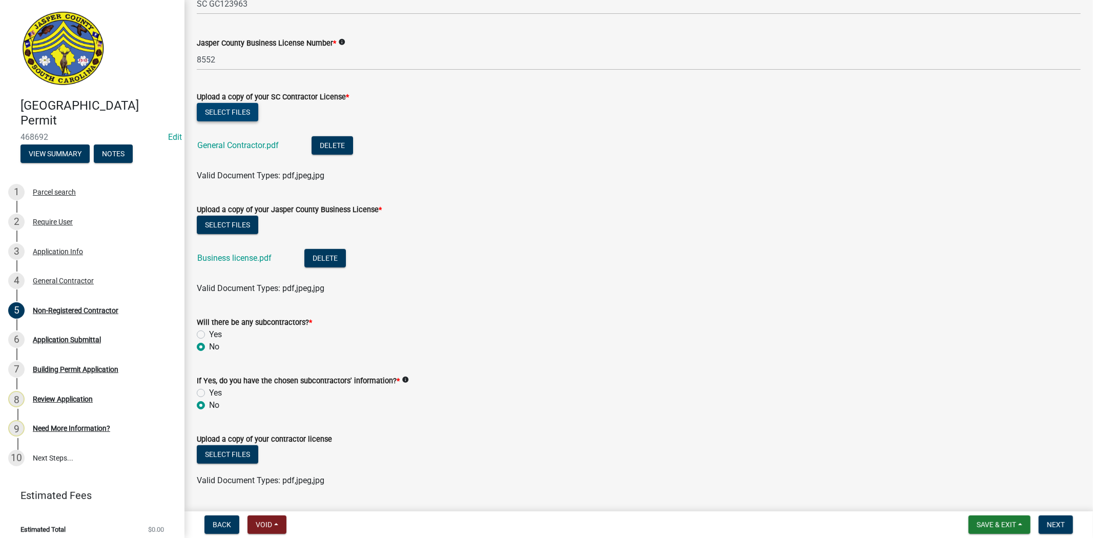
scroll to position [553, 0]
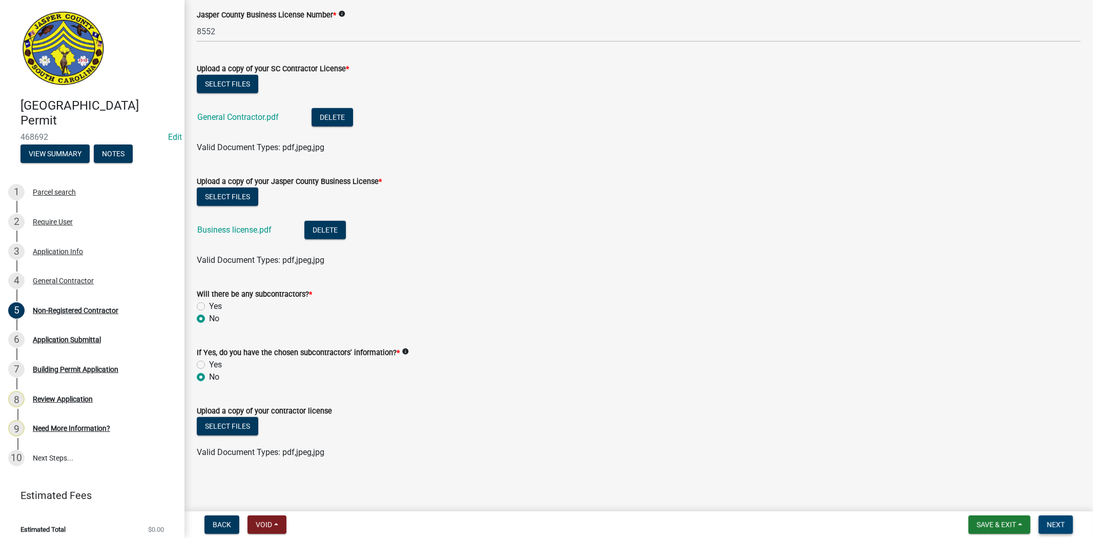
click at [1058, 528] on span "Next" at bounding box center [1056, 525] width 18 height 8
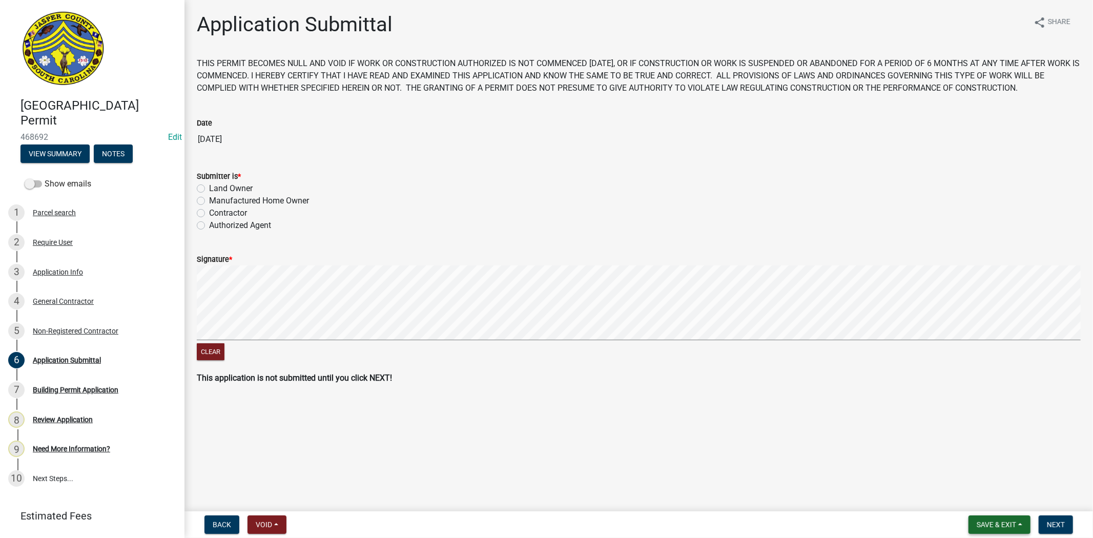
click at [983, 521] on span "Save & Exit" at bounding box center [996, 525] width 39 height 8
click at [971, 495] on button "Save & Exit" at bounding box center [990, 498] width 82 height 25
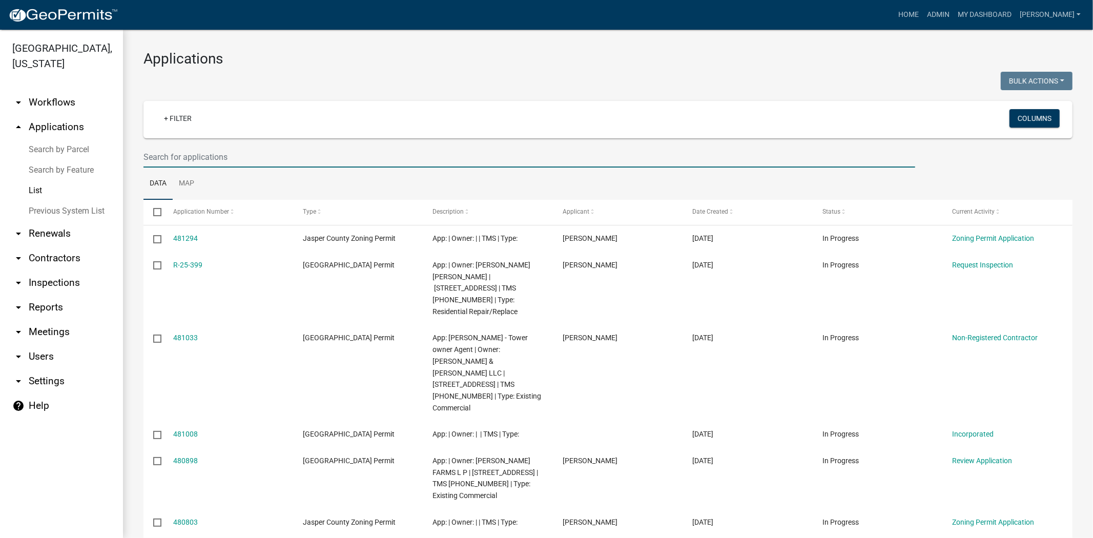
click at [242, 160] on input "text" at bounding box center [529, 157] width 772 height 21
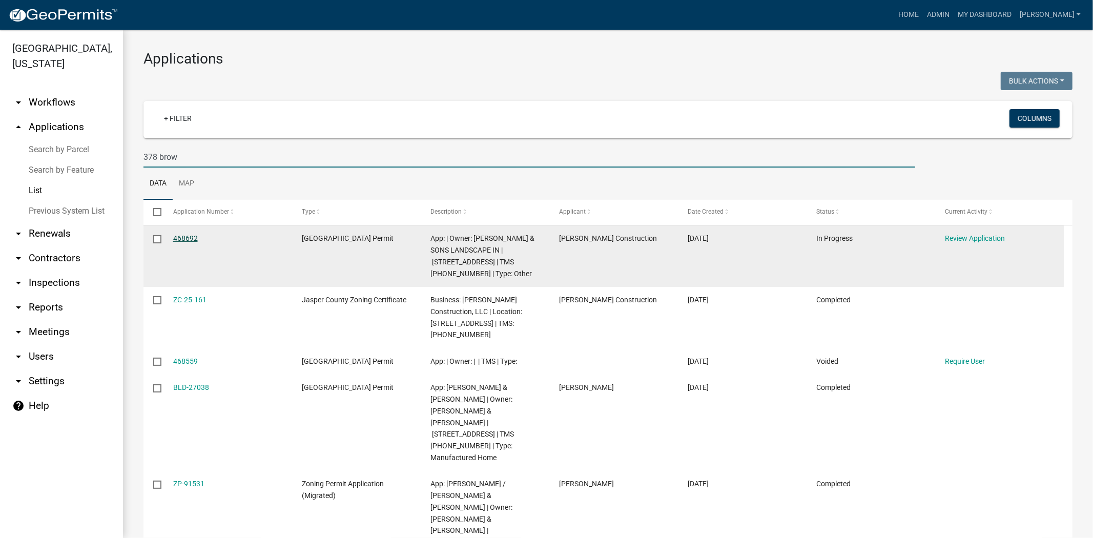
type input "378 brow"
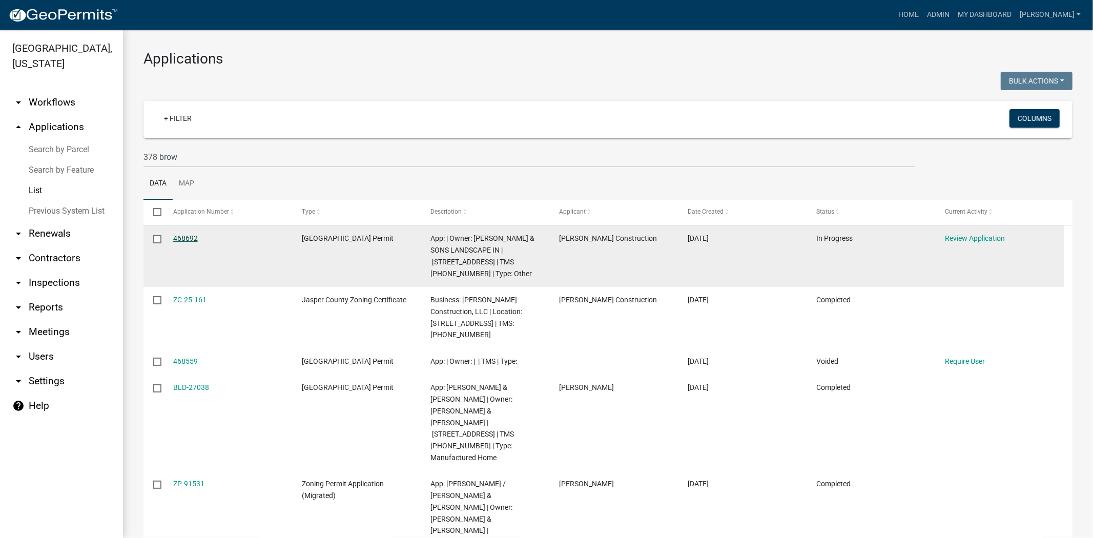
click at [186, 234] on link "468692" at bounding box center [185, 238] width 25 height 8
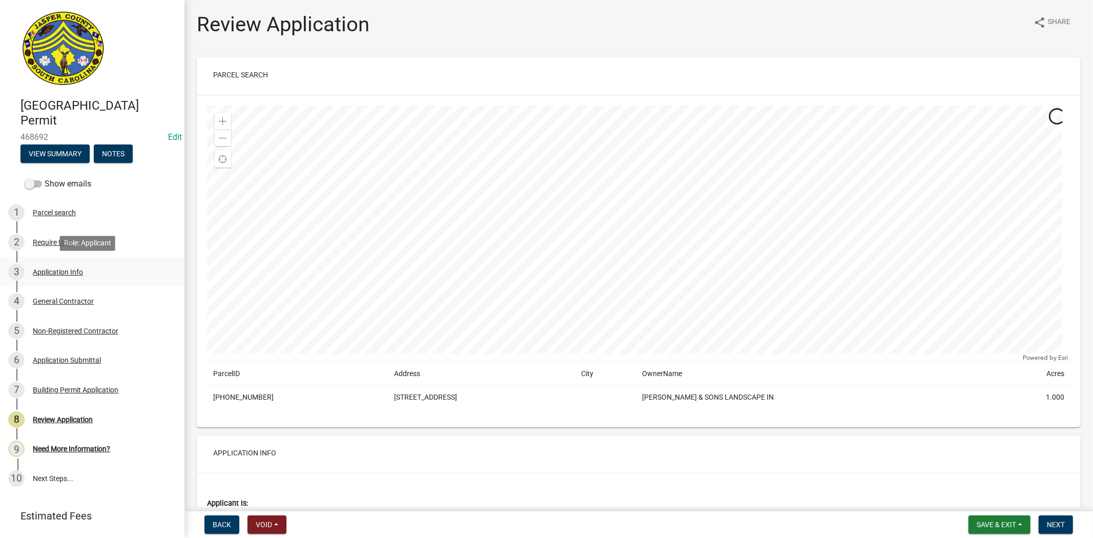
click at [130, 271] on div "3 Application Info" at bounding box center [88, 272] width 160 height 16
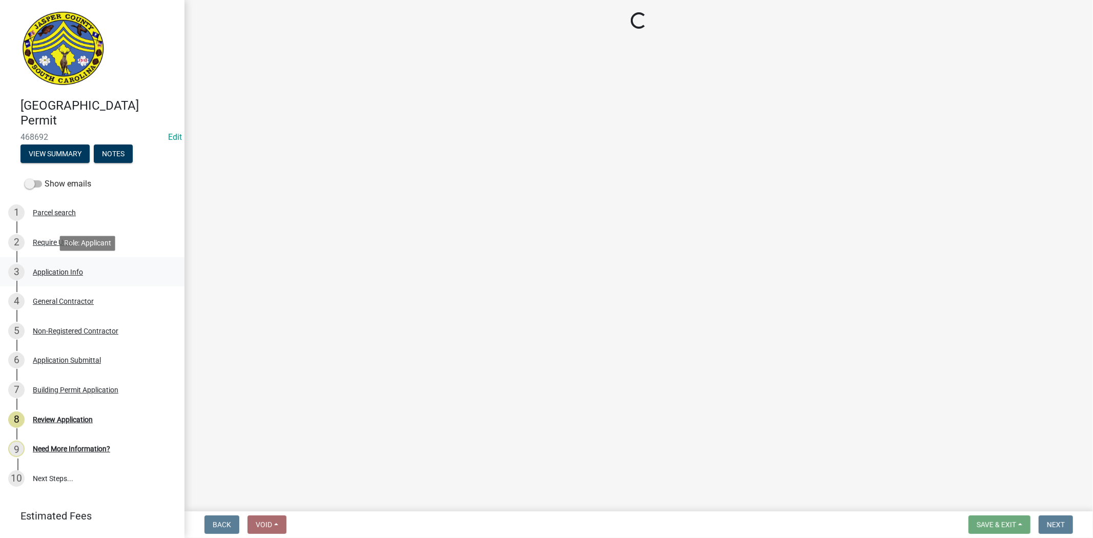
select select "6570ce79-212e-4c42-b64f-f74b85e12671"
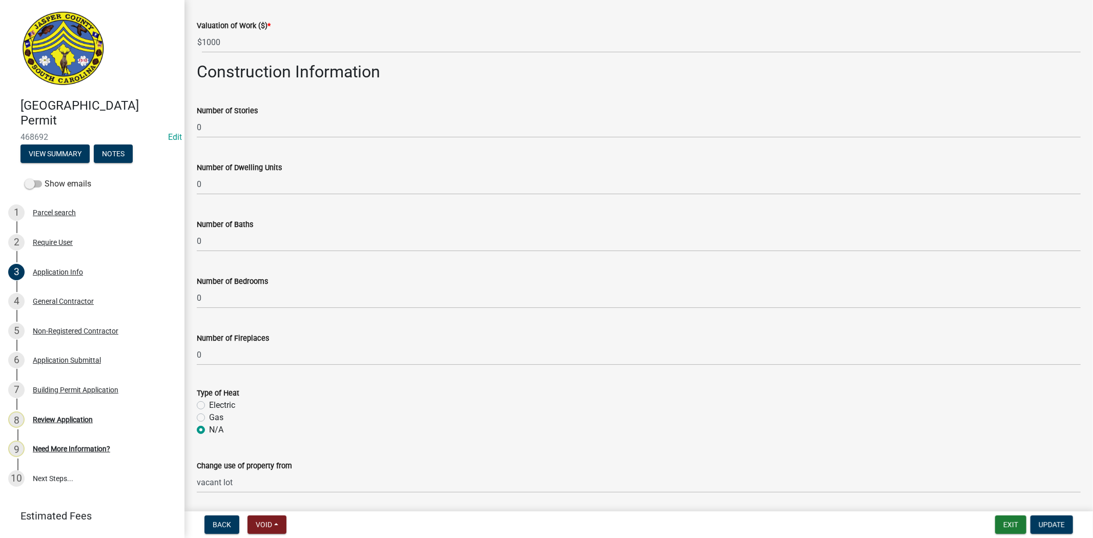
scroll to position [1570, 0]
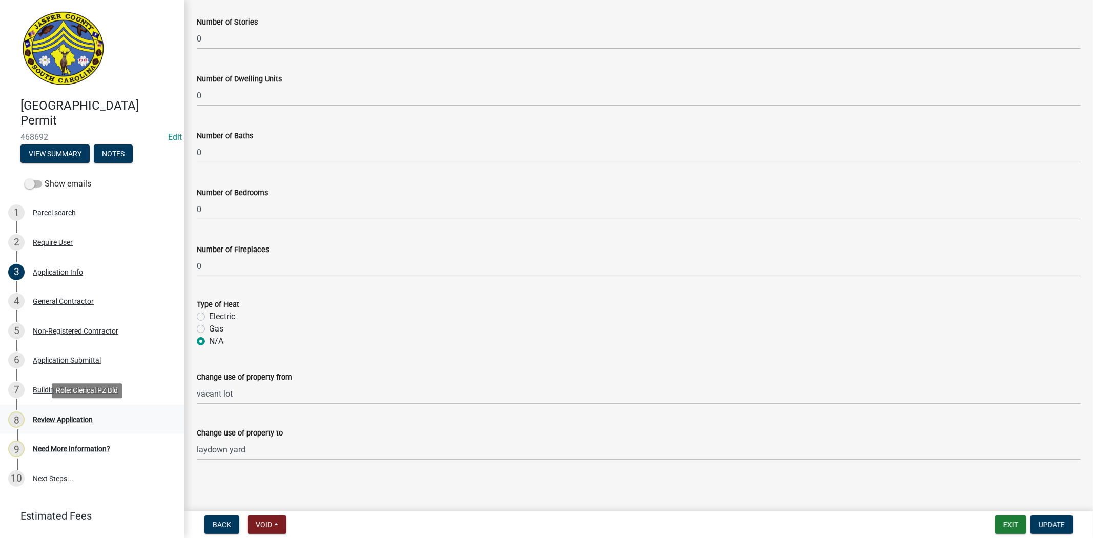
click at [106, 422] on div "8 Review Application" at bounding box center [88, 420] width 160 height 16
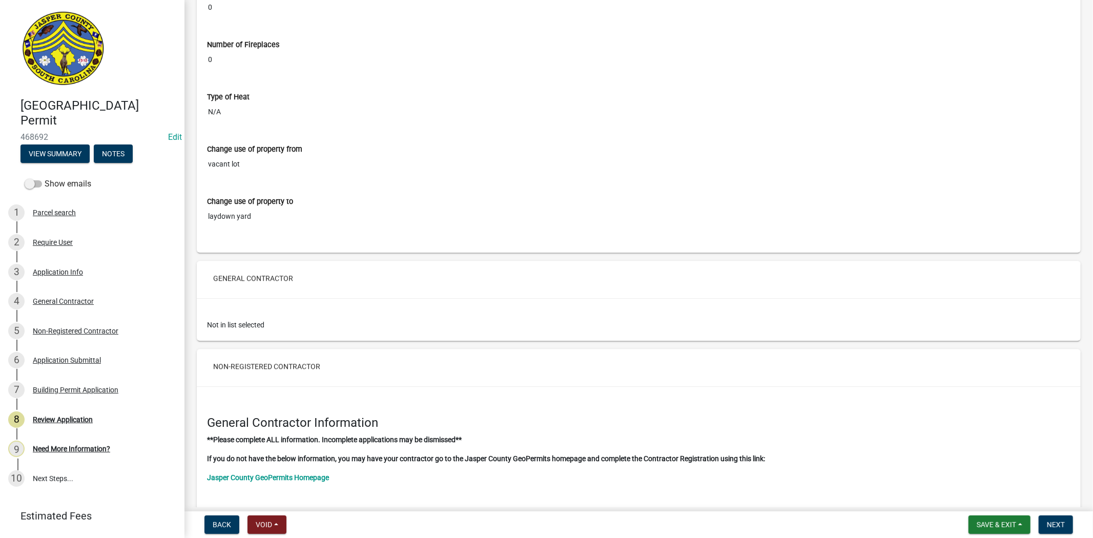
scroll to position [2164, 0]
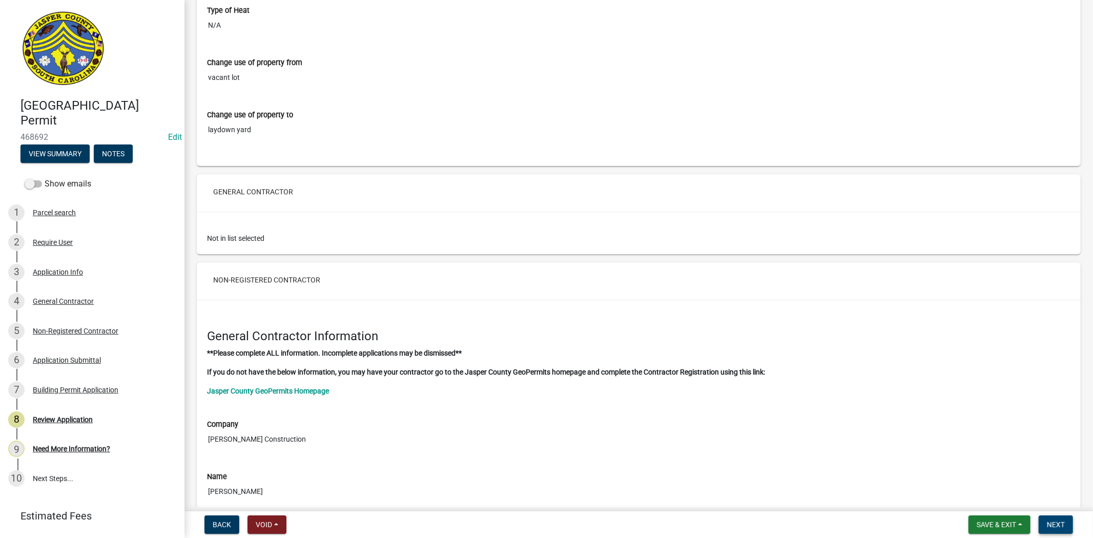
click at [1050, 528] on button "Next" at bounding box center [1056, 525] width 34 height 18
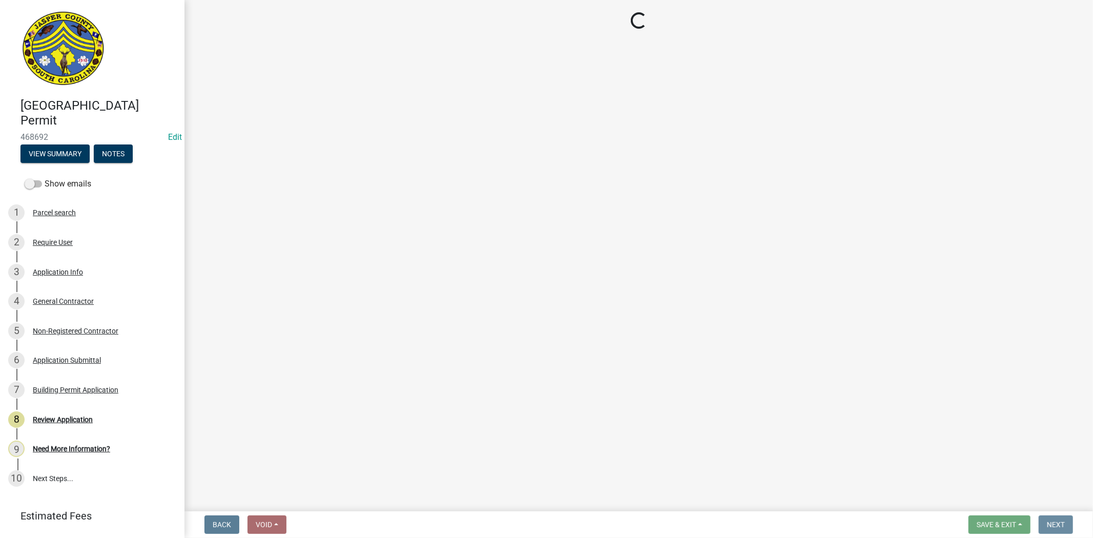
scroll to position [0, 0]
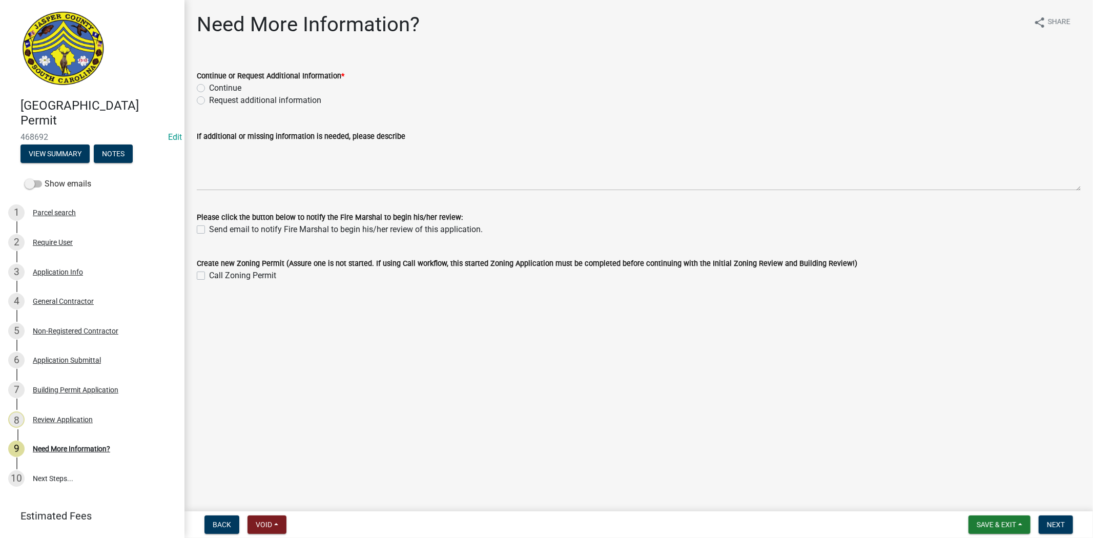
click at [209, 88] on label "Continue" at bounding box center [225, 88] width 32 height 12
click at [209, 88] on input "Continue" at bounding box center [212, 85] width 7 height 7
radio input "true"
click at [1049, 523] on span "Next" at bounding box center [1056, 525] width 18 height 8
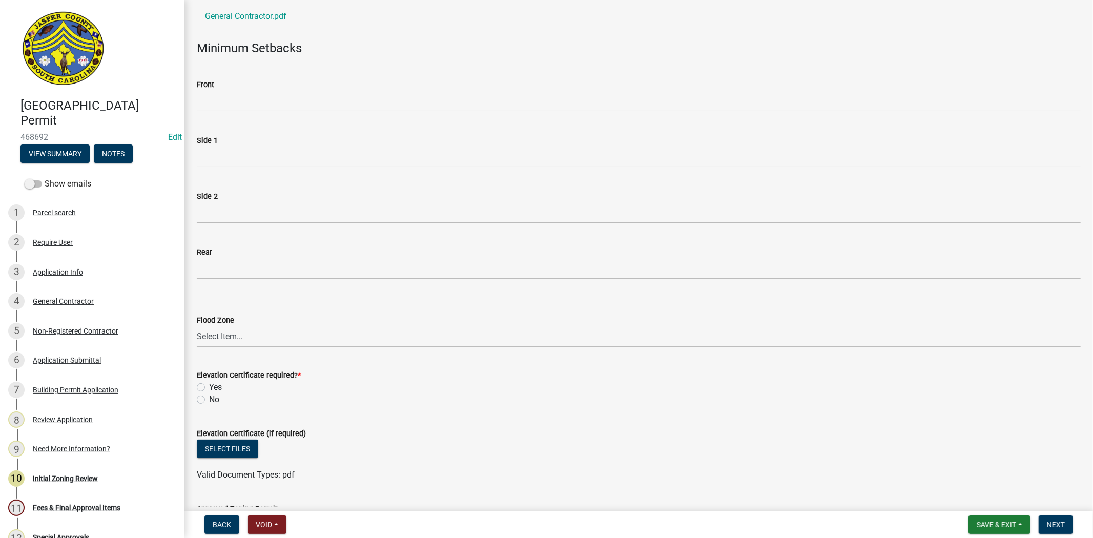
scroll to position [171, 0]
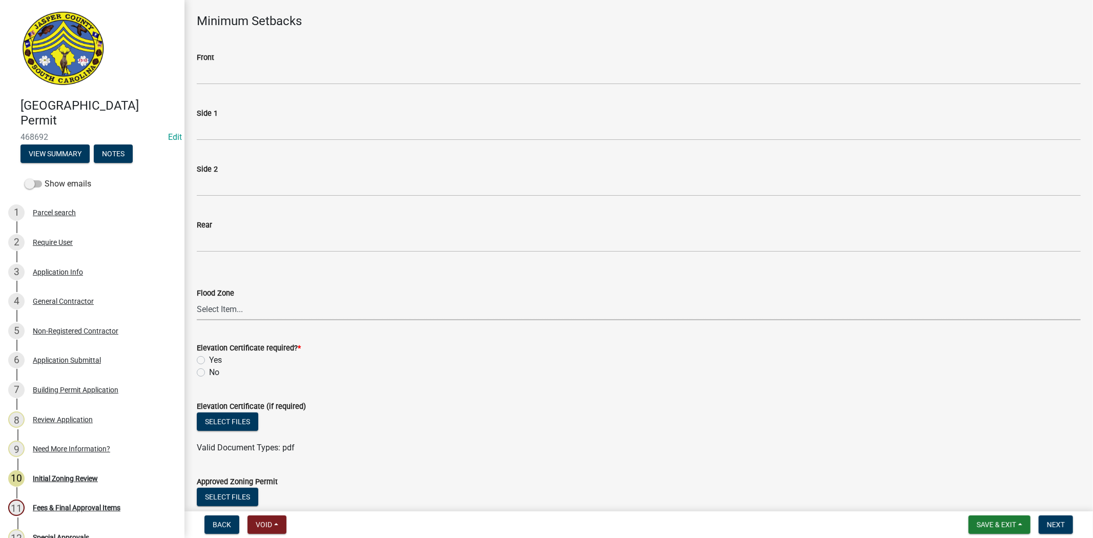
drag, startPoint x: 213, startPoint y: 307, endPoint x: 213, endPoint y: 314, distance: 6.7
click at [213, 307] on select "Select Item... A AE X Shaded X N/A" at bounding box center [639, 309] width 884 height 21
click at [197, 299] on select "Select Item... A AE X Shaded X N/A" at bounding box center [639, 309] width 884 height 21
select select "61611ad6-14f2-499c-805c-58607f11e2fc"
click at [209, 373] on label "No" at bounding box center [214, 372] width 10 height 12
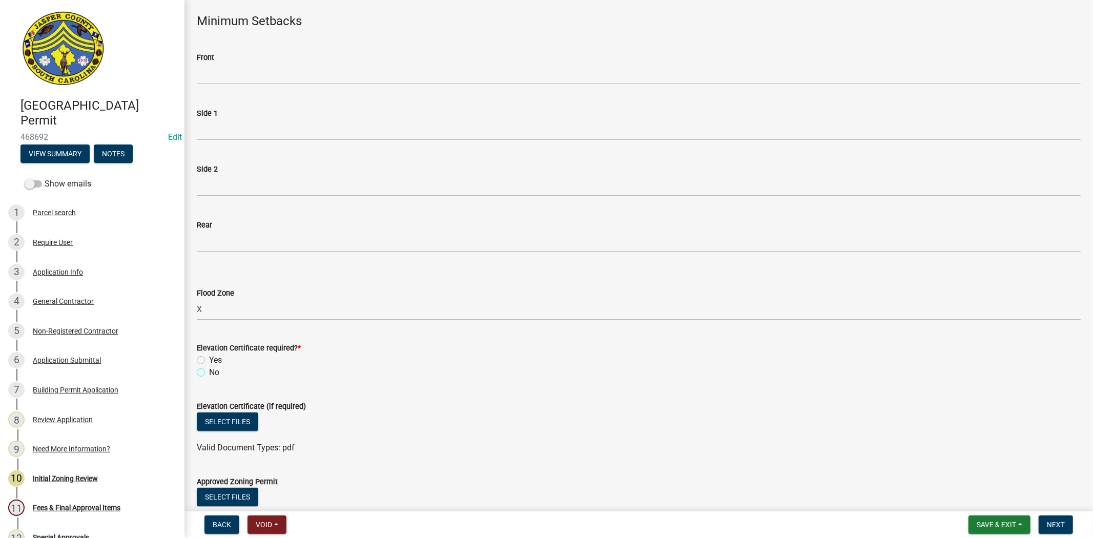
click at [209, 373] on input "No" at bounding box center [212, 369] width 7 height 7
radio input "true"
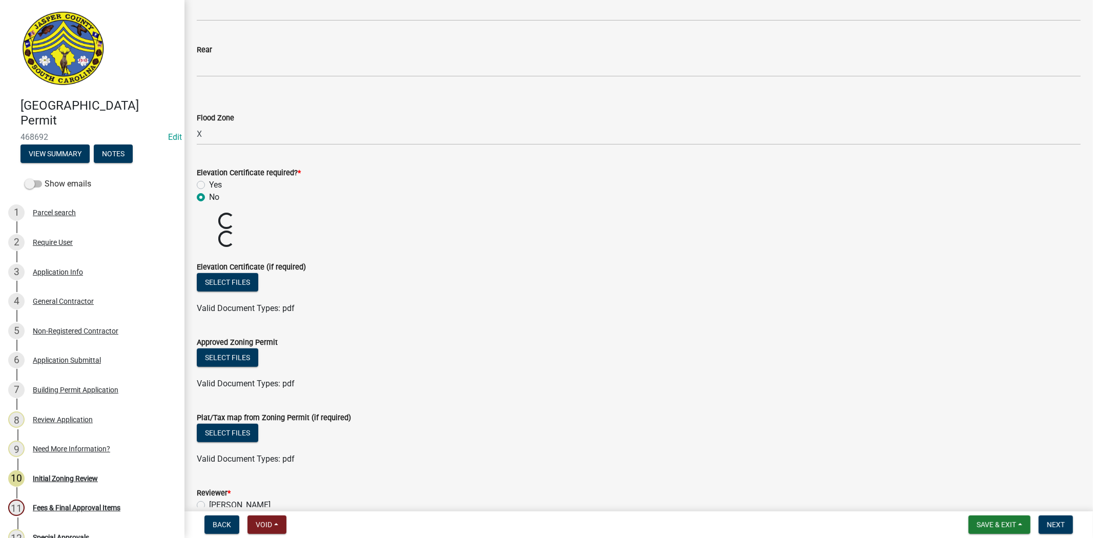
scroll to position [505, 0]
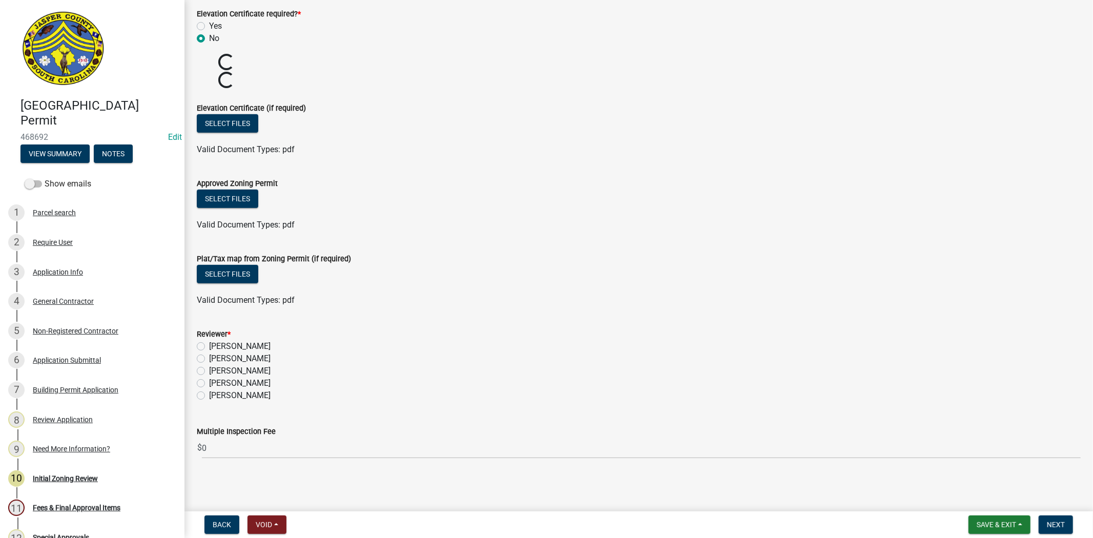
click at [209, 346] on label "[PERSON_NAME]" at bounding box center [239, 346] width 61 height 12
click at [209, 346] on input "[PERSON_NAME]" at bounding box center [212, 343] width 7 height 7
radio input "true"
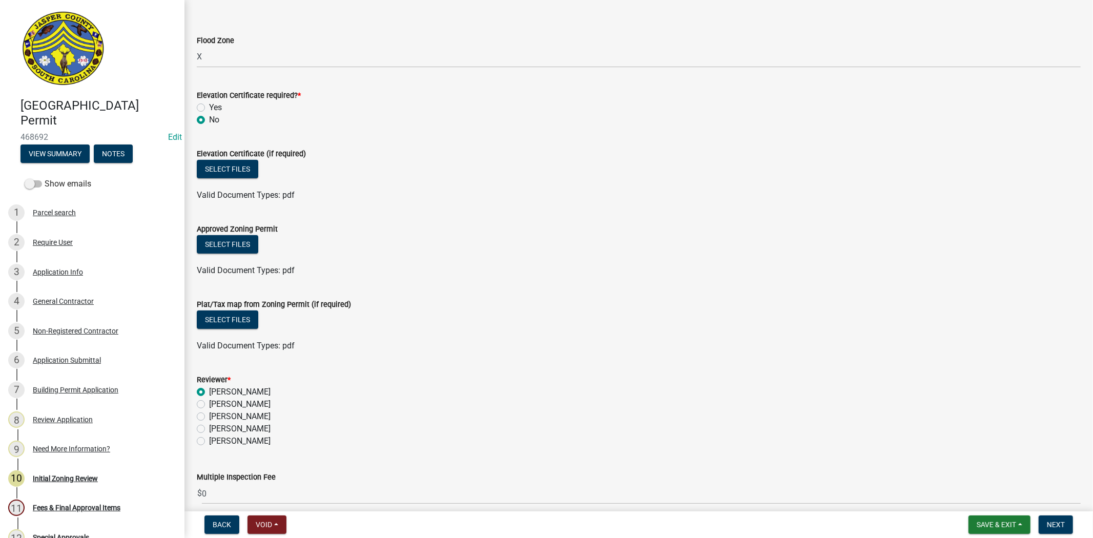
scroll to position [469, 0]
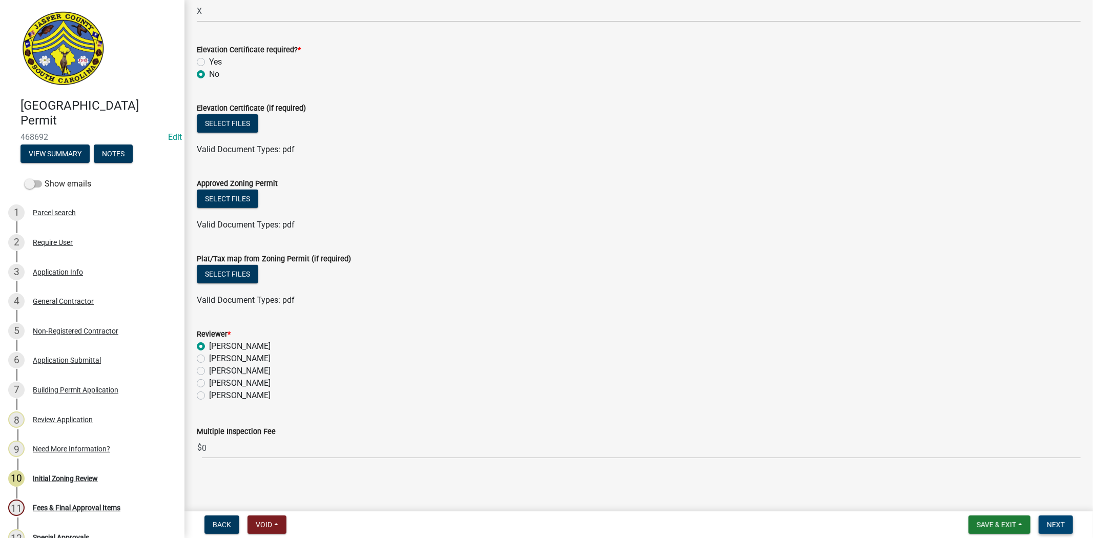
click at [1046, 520] on button "Next" at bounding box center [1056, 525] width 34 height 18
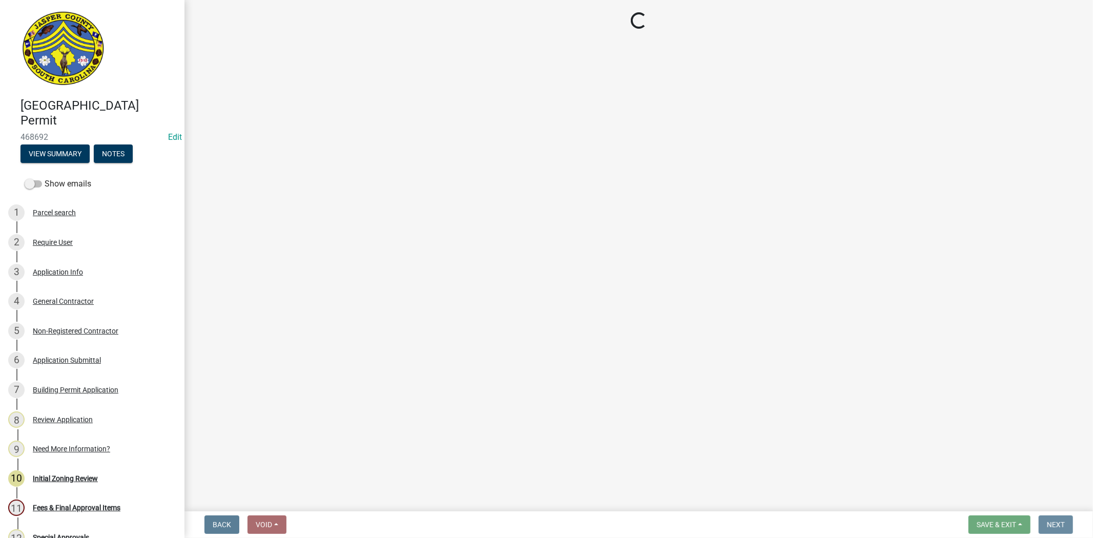
scroll to position [0, 0]
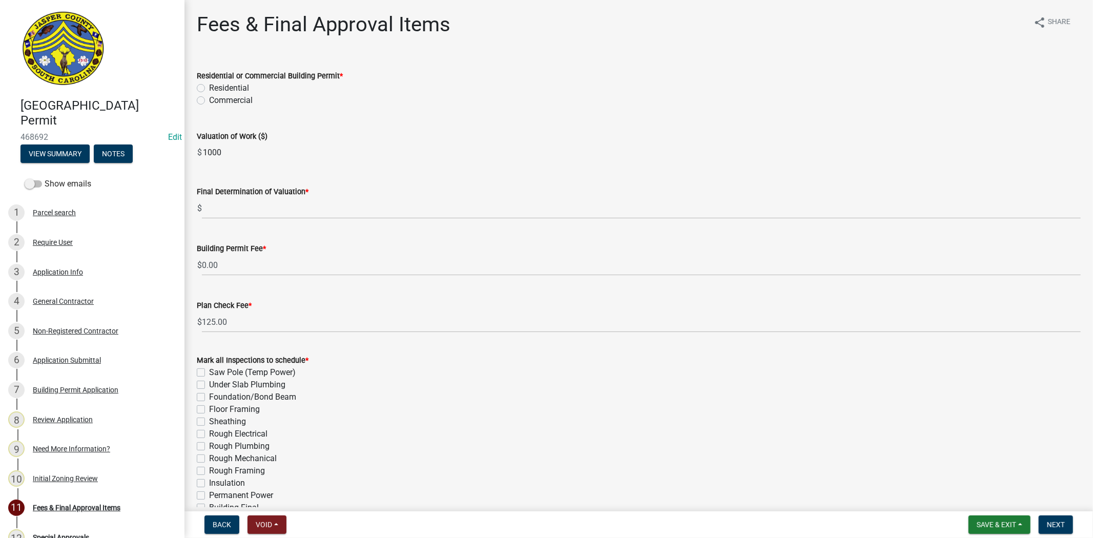
click at [209, 99] on label "Commercial" at bounding box center [231, 100] width 44 height 12
click at [209, 99] on input "Commercial" at bounding box center [212, 97] width 7 height 7
radio input "true"
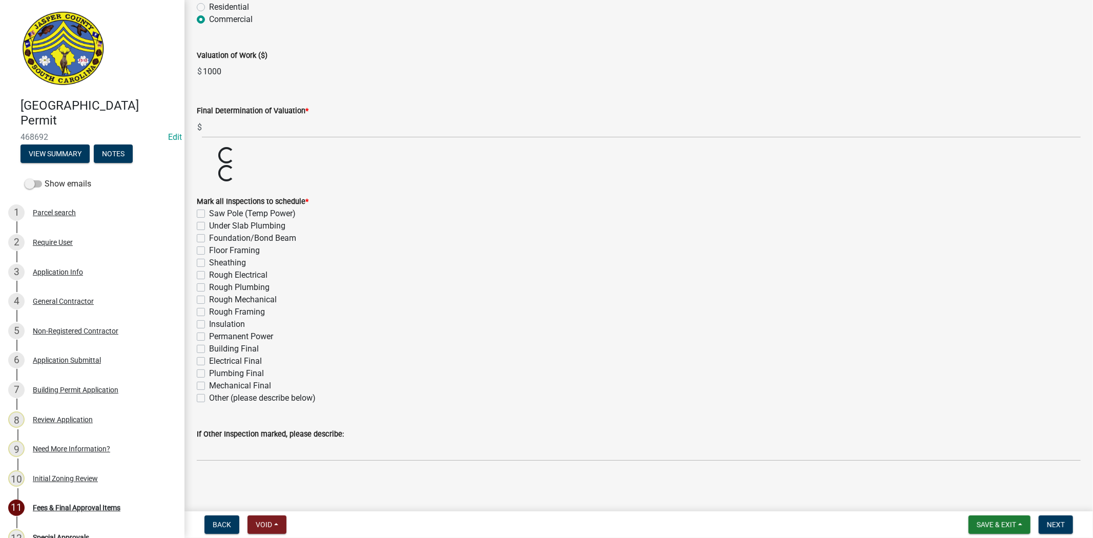
scroll to position [83, 0]
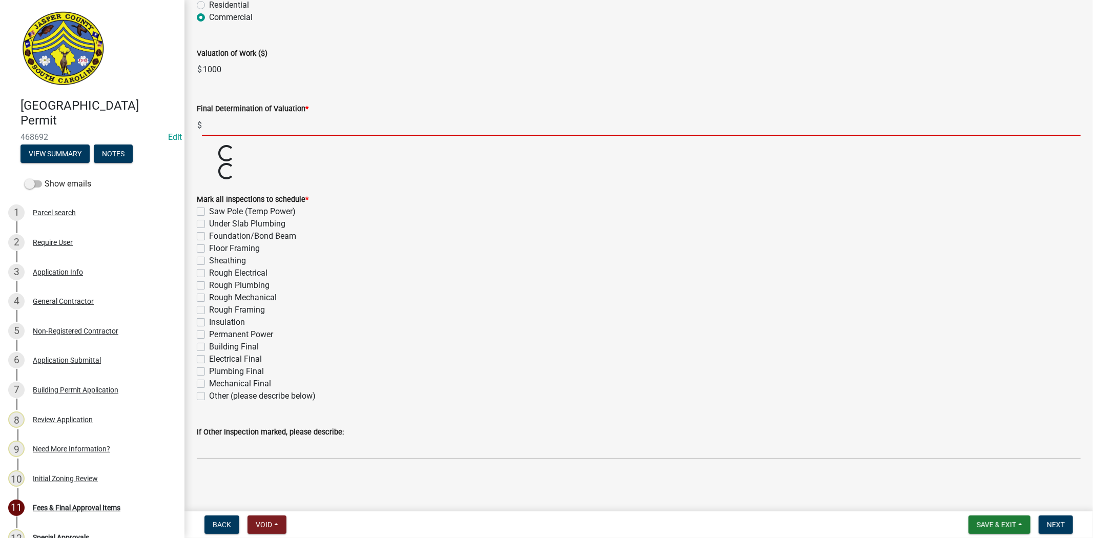
click at [238, 125] on input "text" at bounding box center [641, 125] width 879 height 21
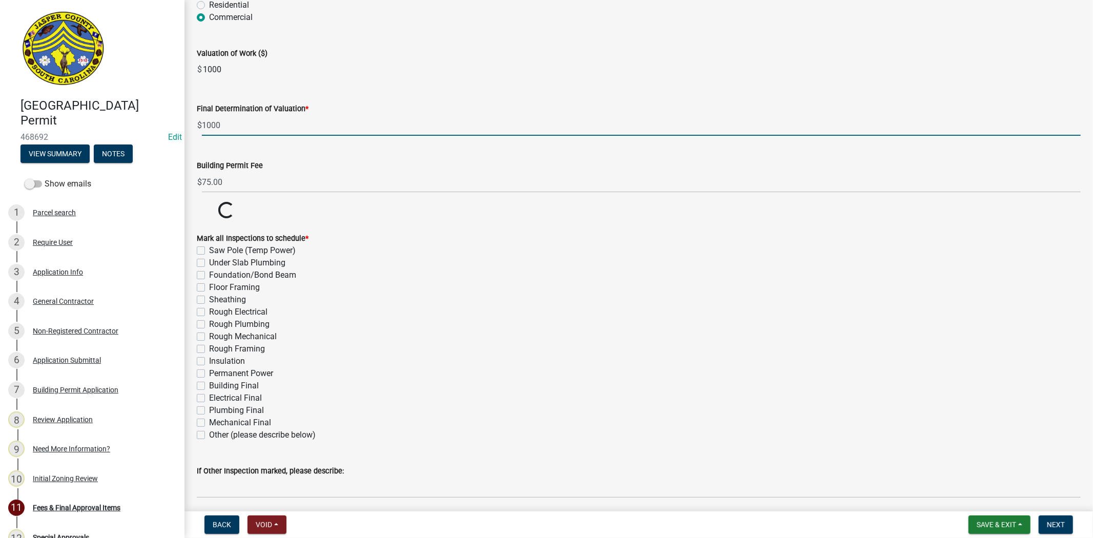
type input "1000"
click at [469, 161] on wm-data-entity-input "Building Permit Fee $ 75.00" at bounding box center [639, 173] width 884 height 57
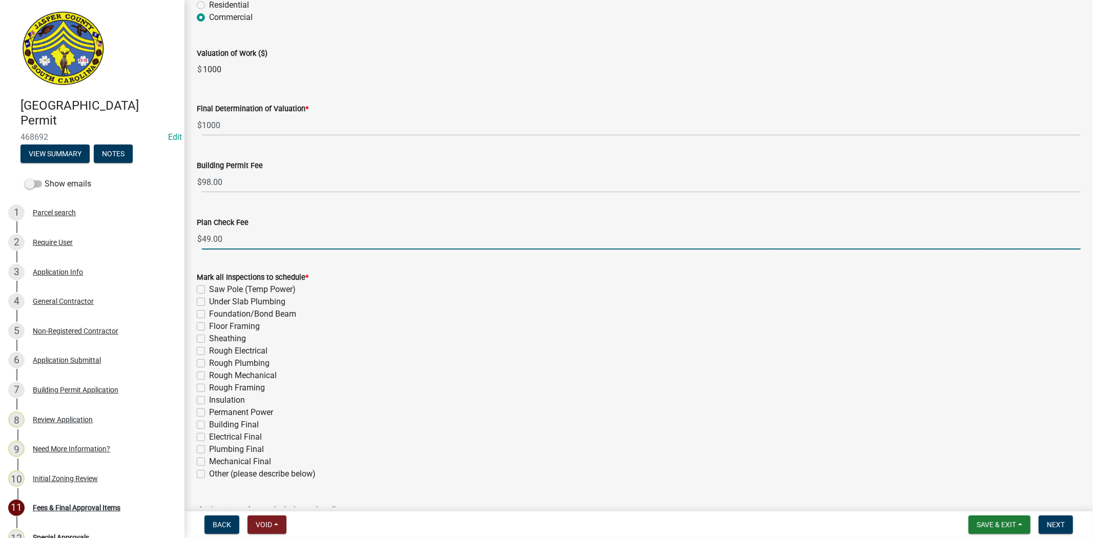
click at [241, 236] on input "49.00" at bounding box center [641, 239] width 879 height 21
type input "4"
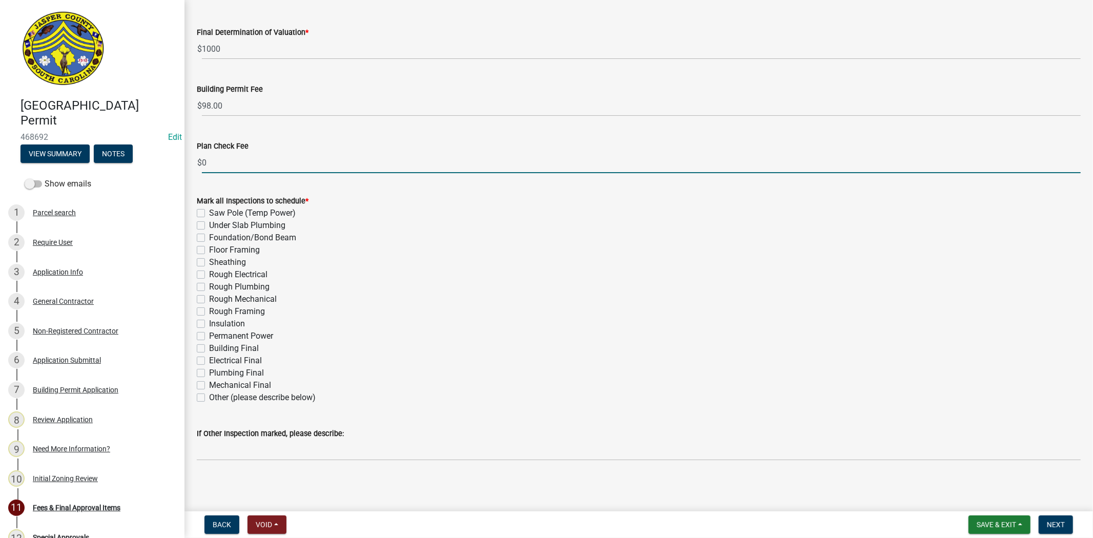
scroll to position [161, 0]
type input "0"
click at [209, 398] on label "Other (please describe below)" at bounding box center [262, 396] width 107 height 12
click at [209, 397] on input "Other (please describe below)" at bounding box center [212, 393] width 7 height 7
checkbox input "true"
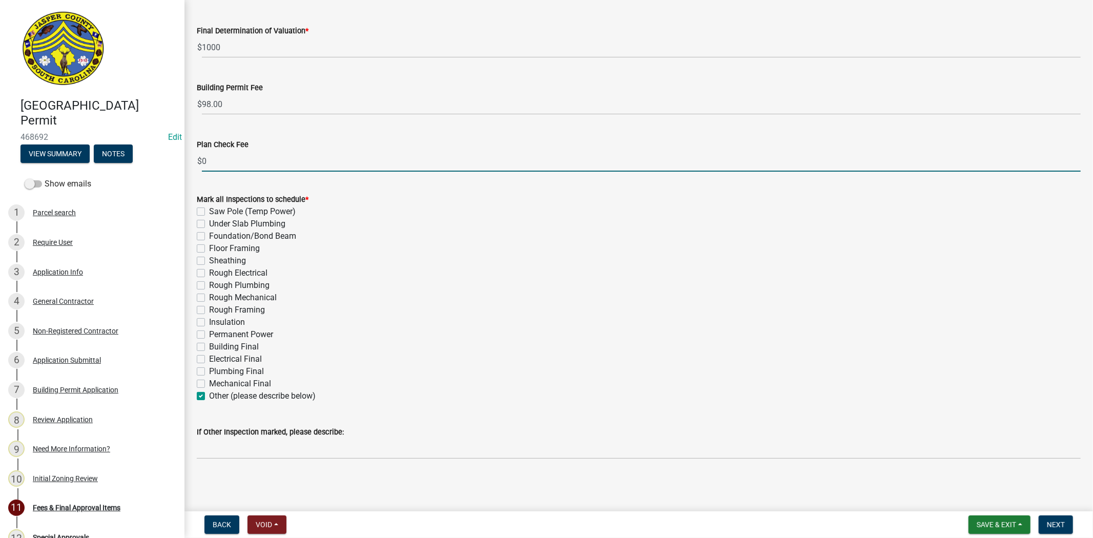
checkbox input "false"
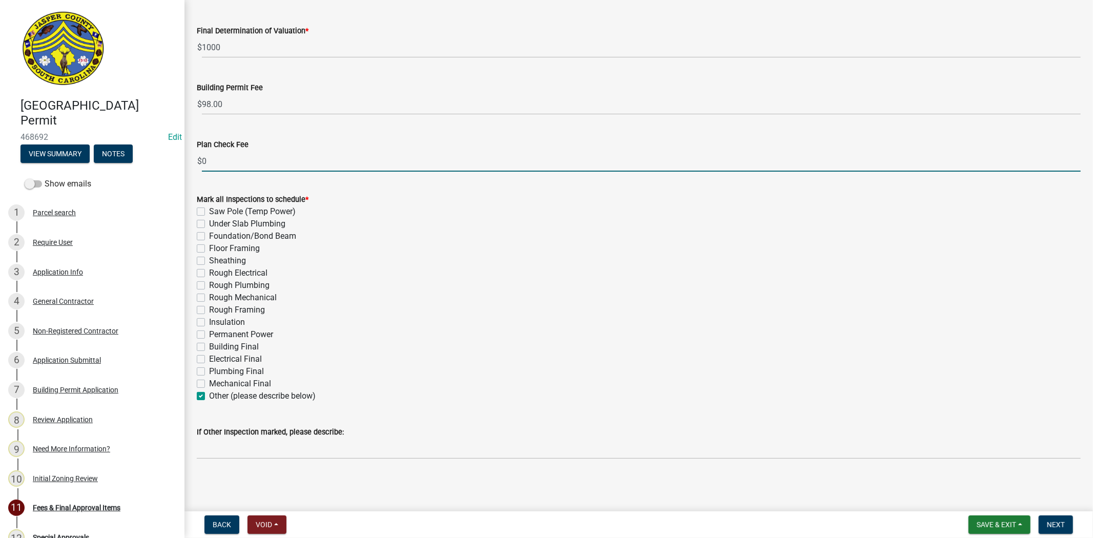
checkbox input "false"
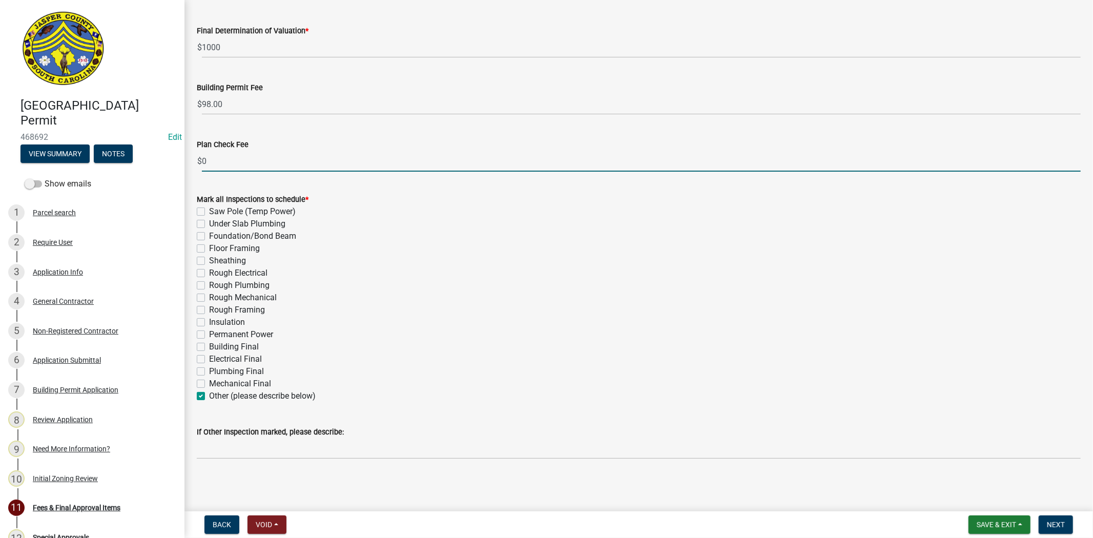
checkbox input "false"
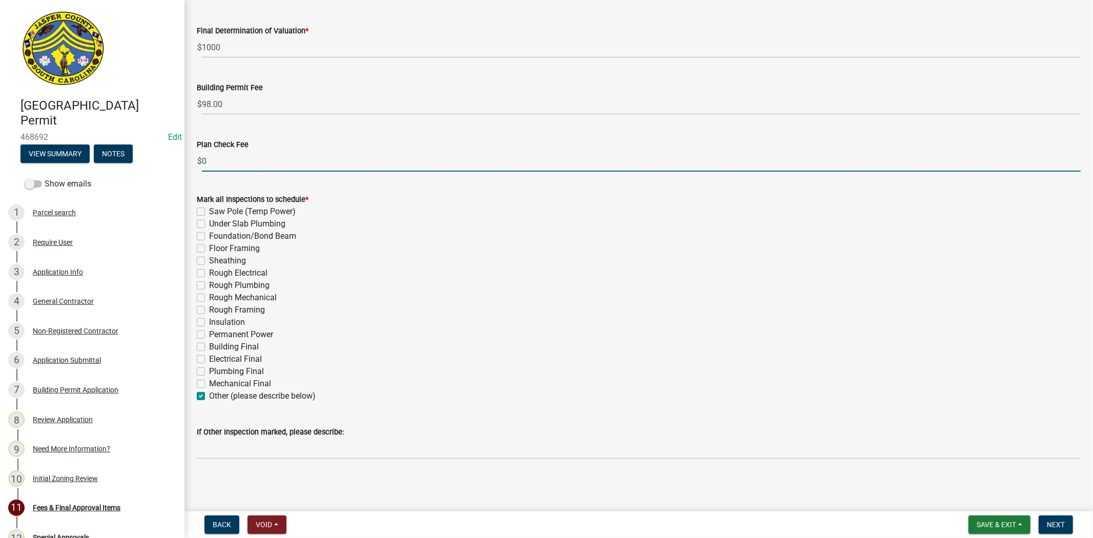
checkbox input "true"
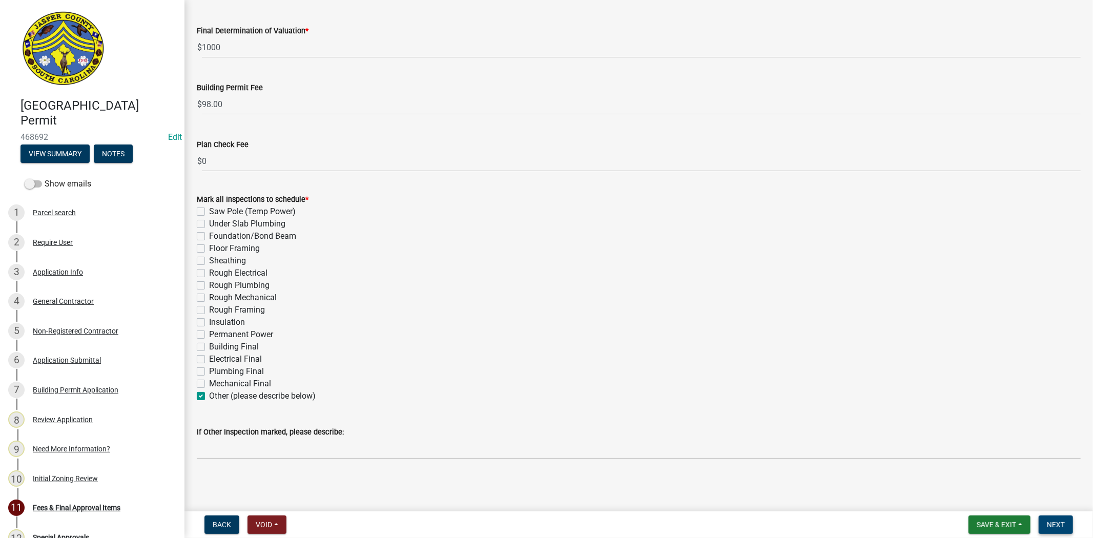
click at [1063, 526] on span "Next" at bounding box center [1056, 525] width 18 height 8
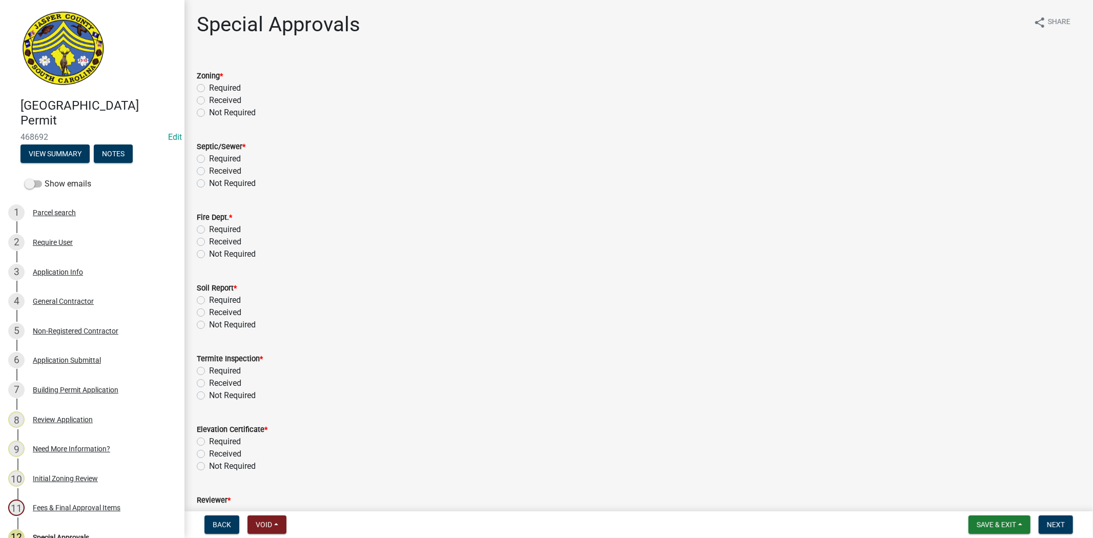
click at [209, 113] on label "Not Required" at bounding box center [232, 113] width 47 height 12
click at [209, 113] on input "Not Required" at bounding box center [212, 110] width 7 height 7
radio input "true"
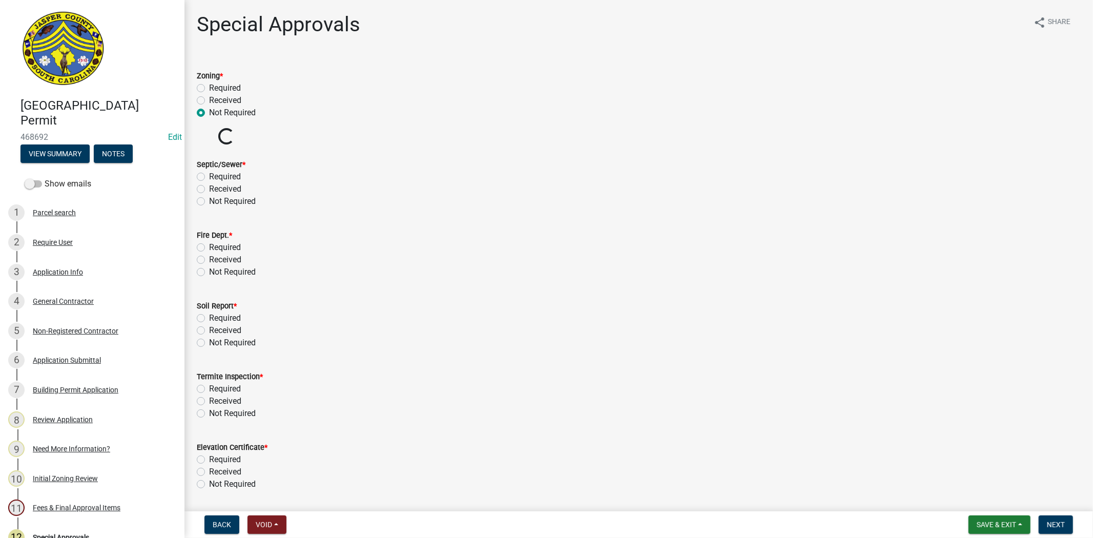
click at [209, 202] on label "Not Required" at bounding box center [232, 201] width 47 height 12
click at [209, 202] on input "Not Required" at bounding box center [212, 198] width 7 height 7
radio input "true"
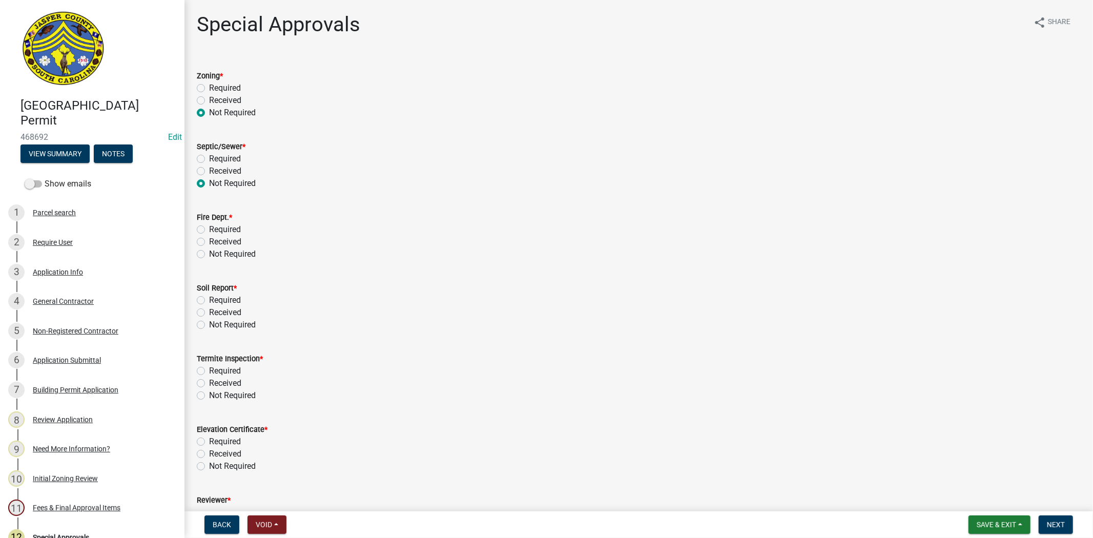
click at [209, 254] on label "Not Required" at bounding box center [232, 254] width 47 height 12
click at [209, 254] on input "Not Required" at bounding box center [212, 251] width 7 height 7
radio input "true"
click at [209, 325] on label "Not Required" at bounding box center [232, 325] width 47 height 12
click at [209, 325] on input "Not Required" at bounding box center [212, 322] width 7 height 7
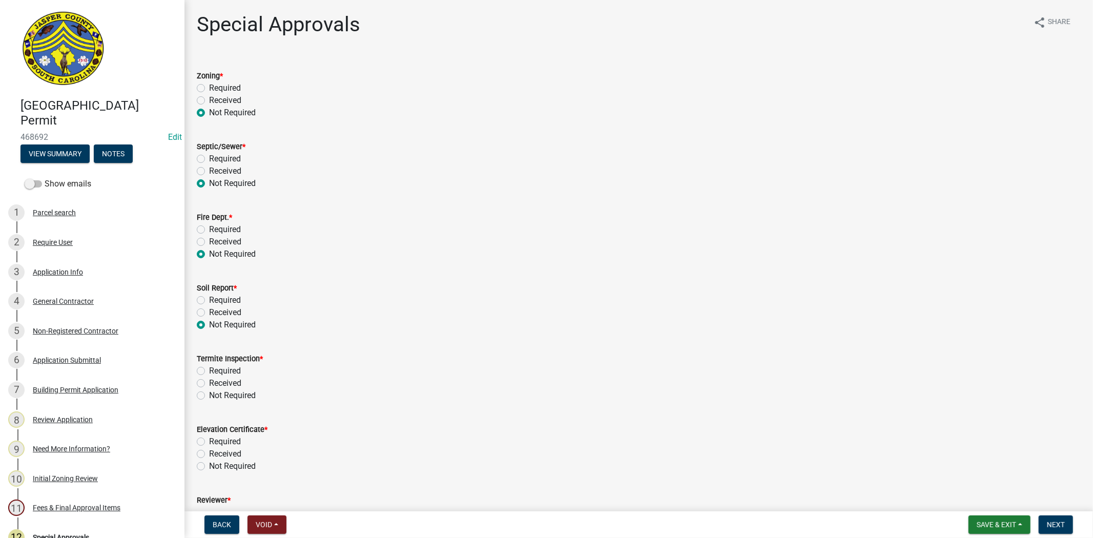
radio input "true"
click at [209, 395] on label "Not Required" at bounding box center [232, 395] width 47 height 12
click at [209, 395] on input "Not Required" at bounding box center [212, 392] width 7 height 7
radio input "true"
click at [209, 468] on label "Not Required" at bounding box center [232, 466] width 47 height 12
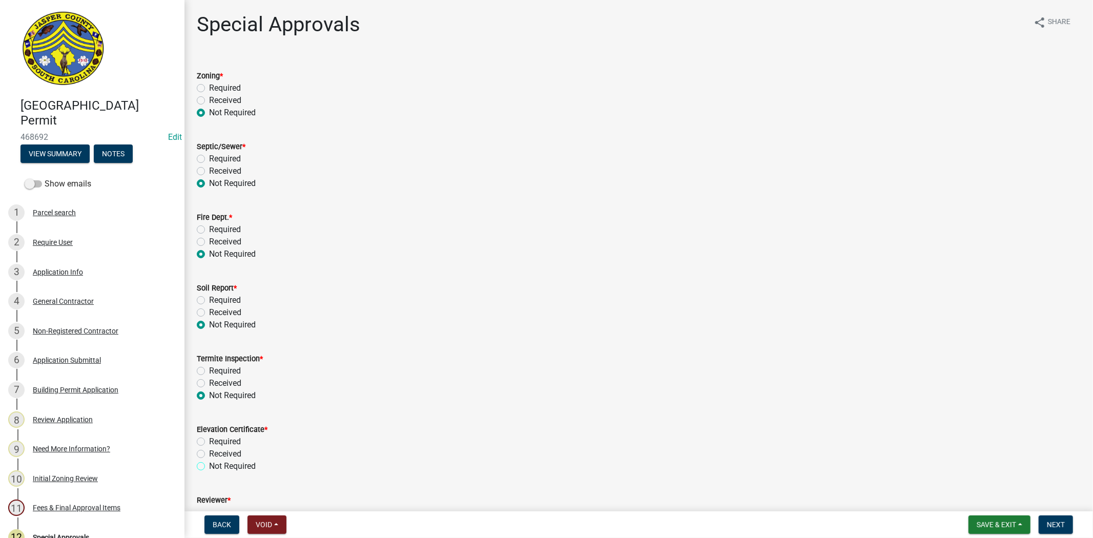
click at [209, 467] on input "Not Required" at bounding box center [212, 463] width 7 height 7
radio input "true"
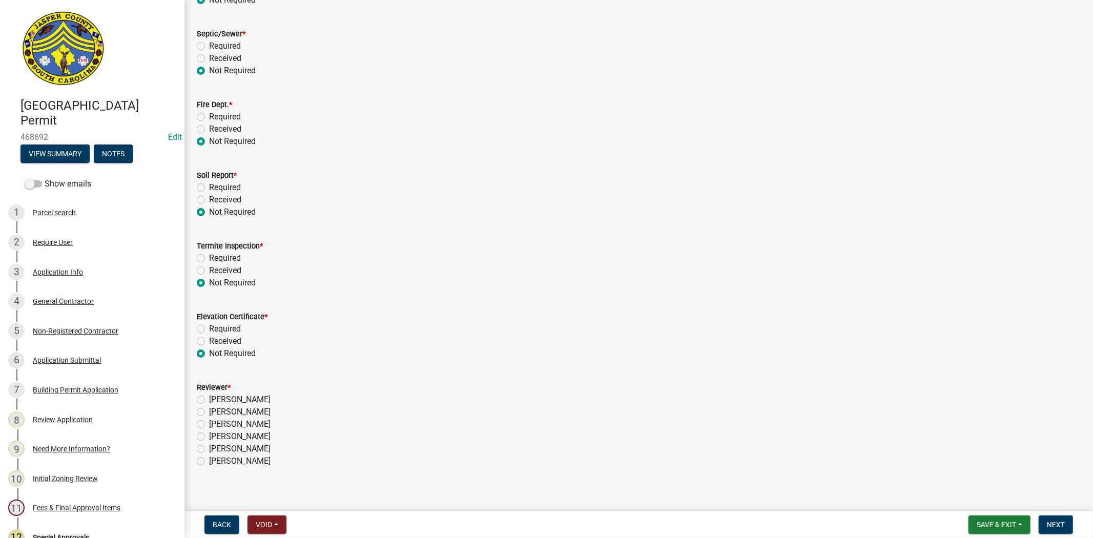
scroll to position [121, 0]
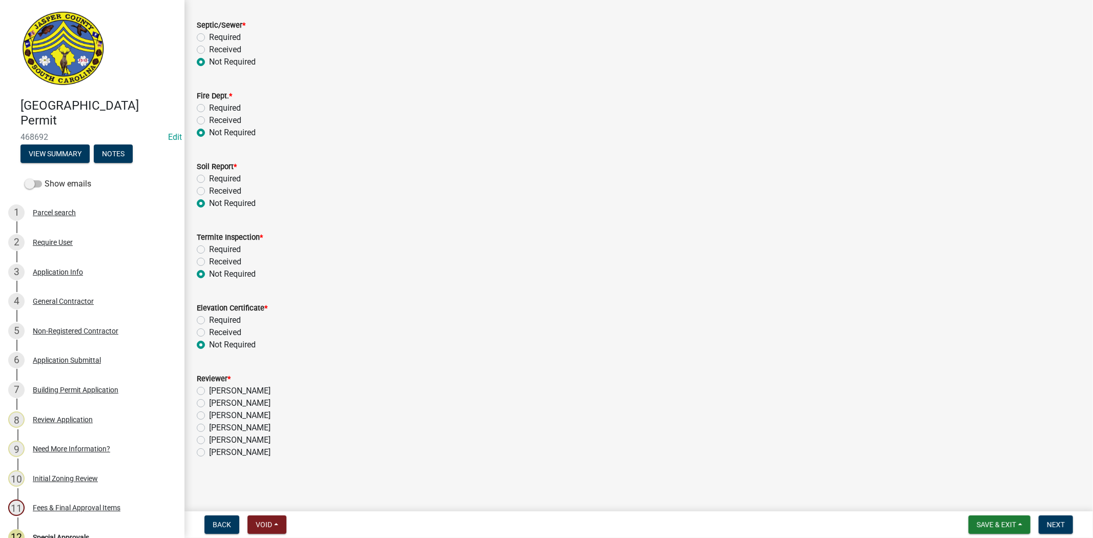
click at [209, 427] on label "[PERSON_NAME]" at bounding box center [239, 428] width 61 height 12
click at [209, 427] on input "[PERSON_NAME]" at bounding box center [212, 425] width 7 height 7
radio input "true"
click at [1049, 526] on span "Next" at bounding box center [1056, 525] width 18 height 8
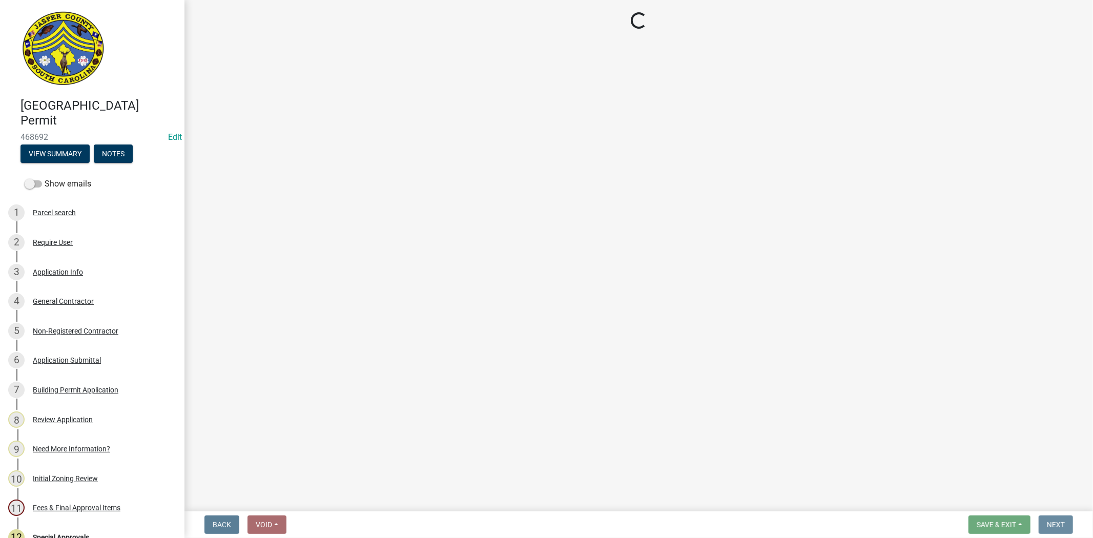
scroll to position [0, 0]
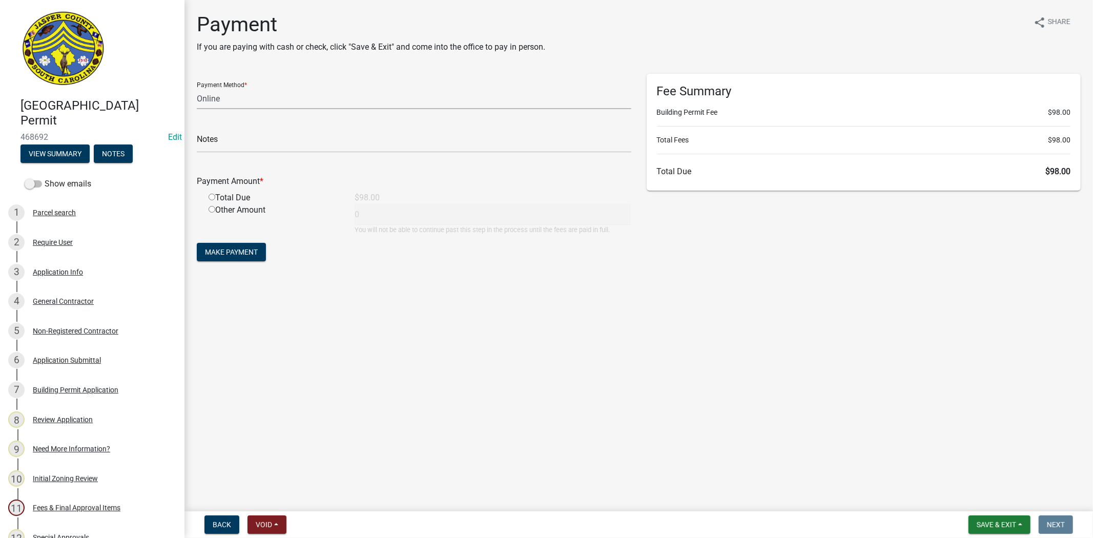
click at [257, 101] on select "Credit Card POS Check Cash Online" at bounding box center [414, 98] width 435 height 21
select select "1: 0"
click at [197, 88] on select "Credit Card POS Check Cash Online" at bounding box center [414, 98] width 435 height 21
click at [212, 199] on input "radio" at bounding box center [212, 197] width 7 height 7
radio input "true"
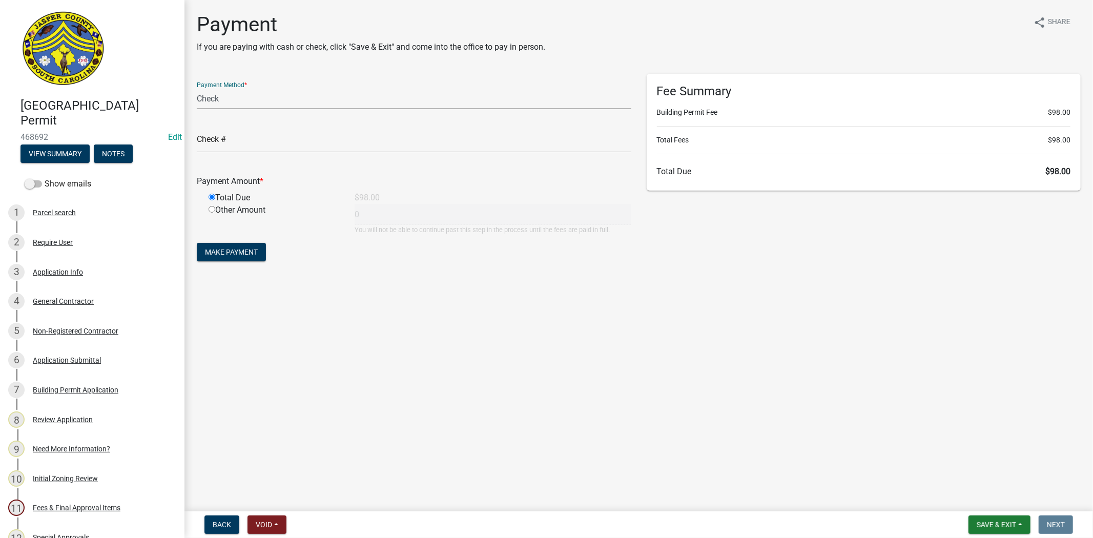
type input "98"
click at [257, 135] on input "text" at bounding box center [414, 142] width 435 height 21
type input "1084"
click at [243, 253] on span "Make Payment" at bounding box center [231, 252] width 53 height 8
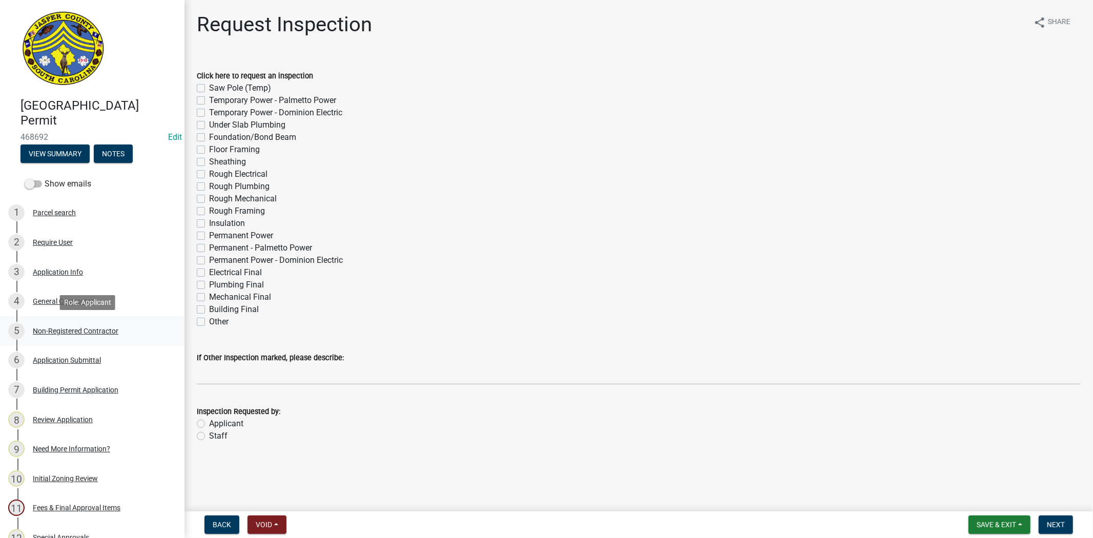
scroll to position [284, 0]
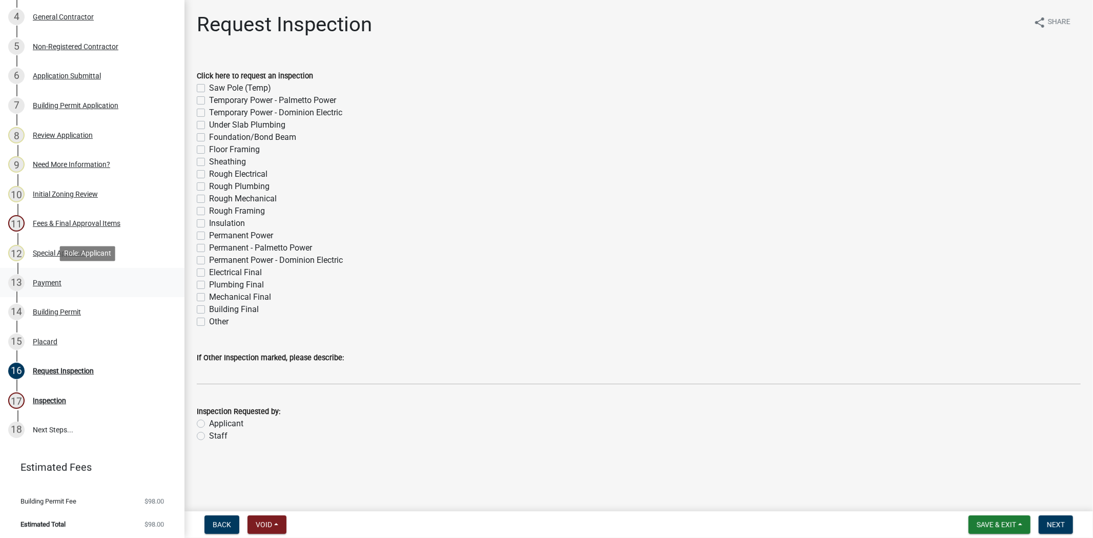
click at [25, 290] on div "13 Payment" at bounding box center [88, 283] width 160 height 16
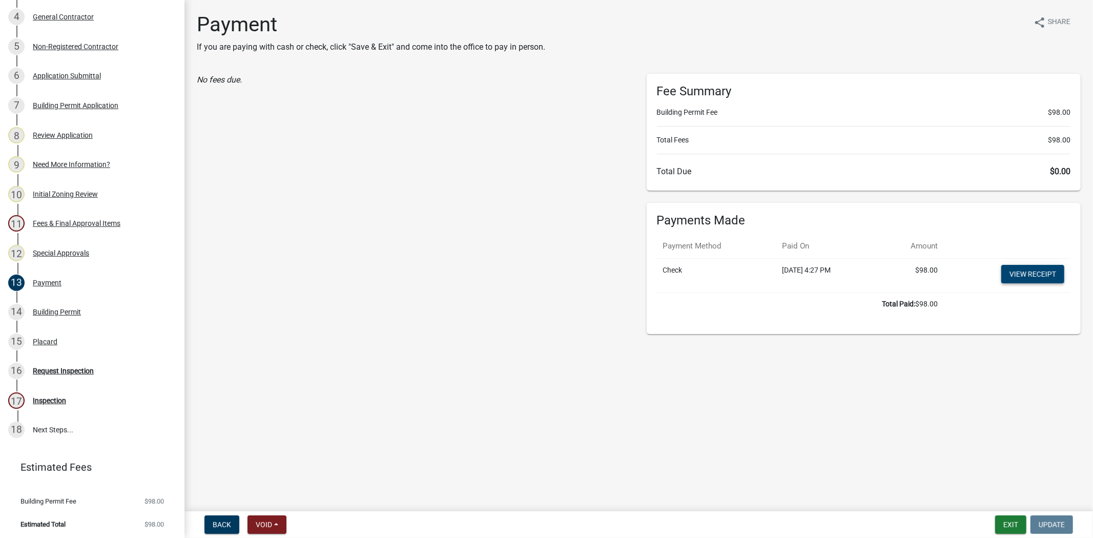
click at [1018, 273] on link "View receipt" at bounding box center [1032, 274] width 63 height 18
click at [101, 318] on div "14 Building Permit" at bounding box center [88, 312] width 160 height 16
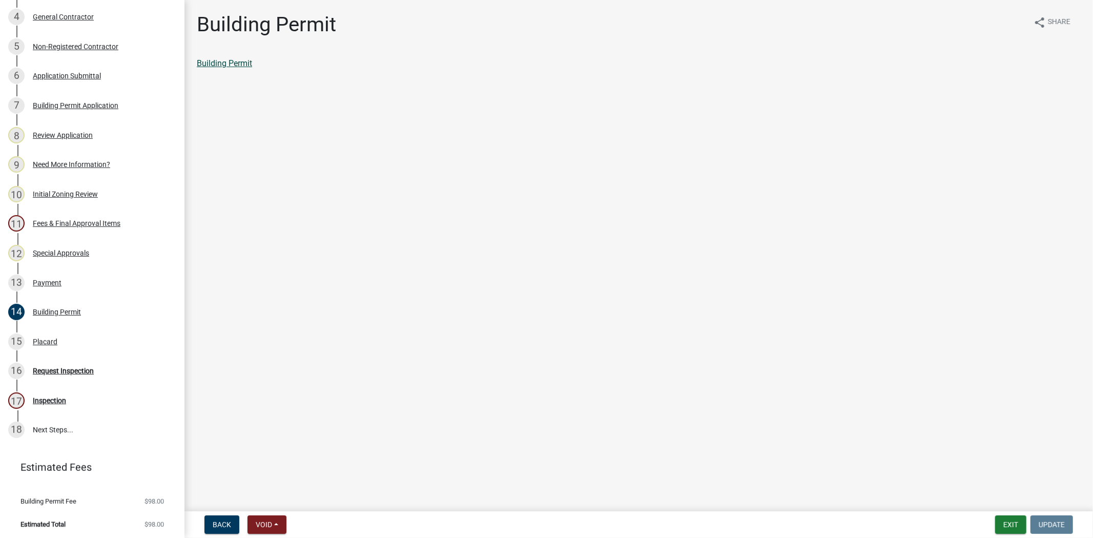
click at [226, 61] on link "Building Permit" at bounding box center [224, 63] width 55 height 10
drag, startPoint x: 69, startPoint y: 334, endPoint x: 108, endPoint y: 329, distance: 39.3
click at [71, 334] on div "15 Placard" at bounding box center [88, 342] width 160 height 16
click at [223, 61] on link "Placard" at bounding box center [211, 63] width 28 height 10
